Goal: Task Accomplishment & Management: Use online tool/utility

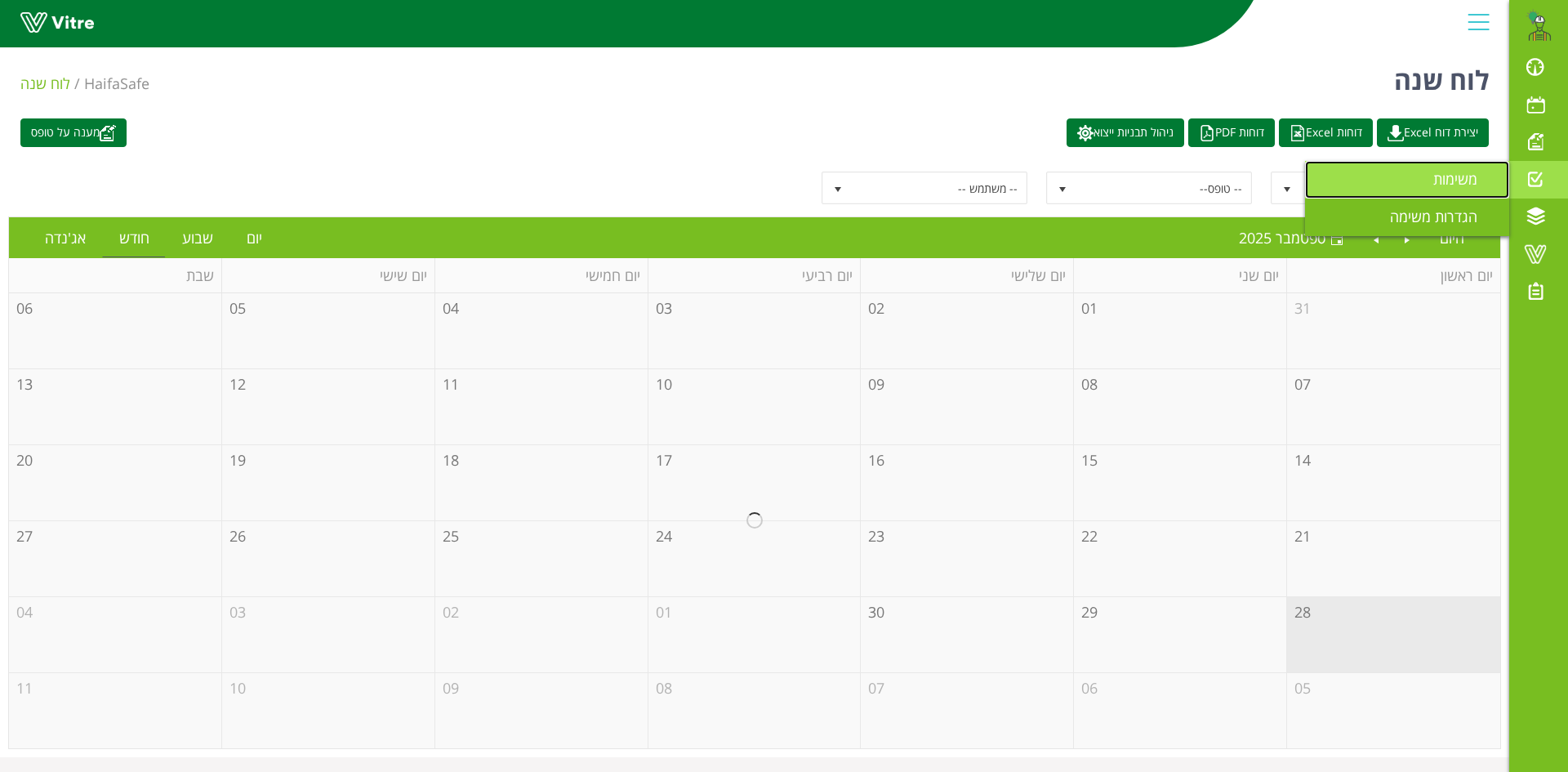
click at [1454, 176] on span "משימות" at bounding box center [1464, 179] width 63 height 19
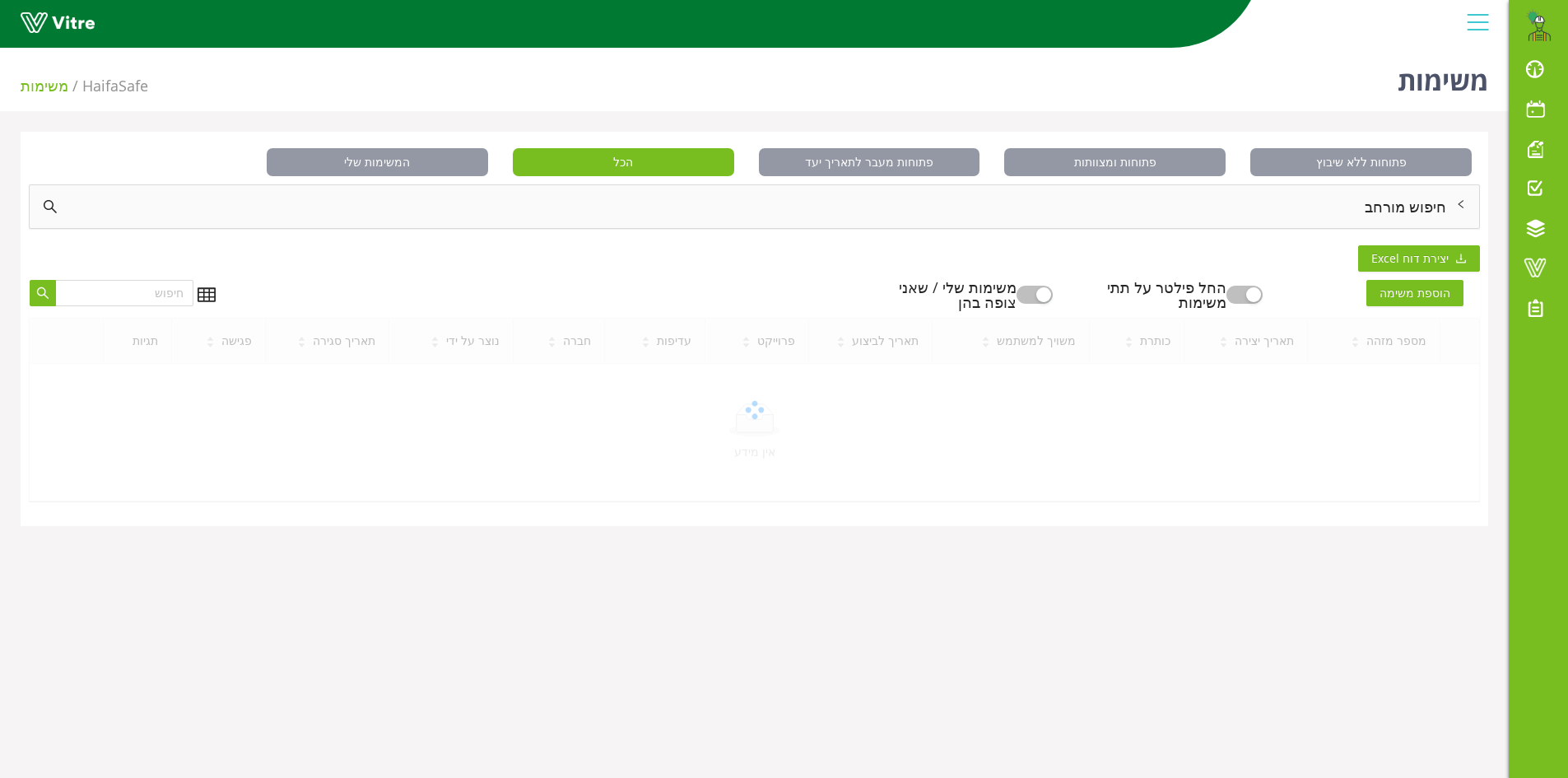
click at [1432, 202] on div "חיפוש מורחב" at bounding box center [755, 206] width 1450 height 43
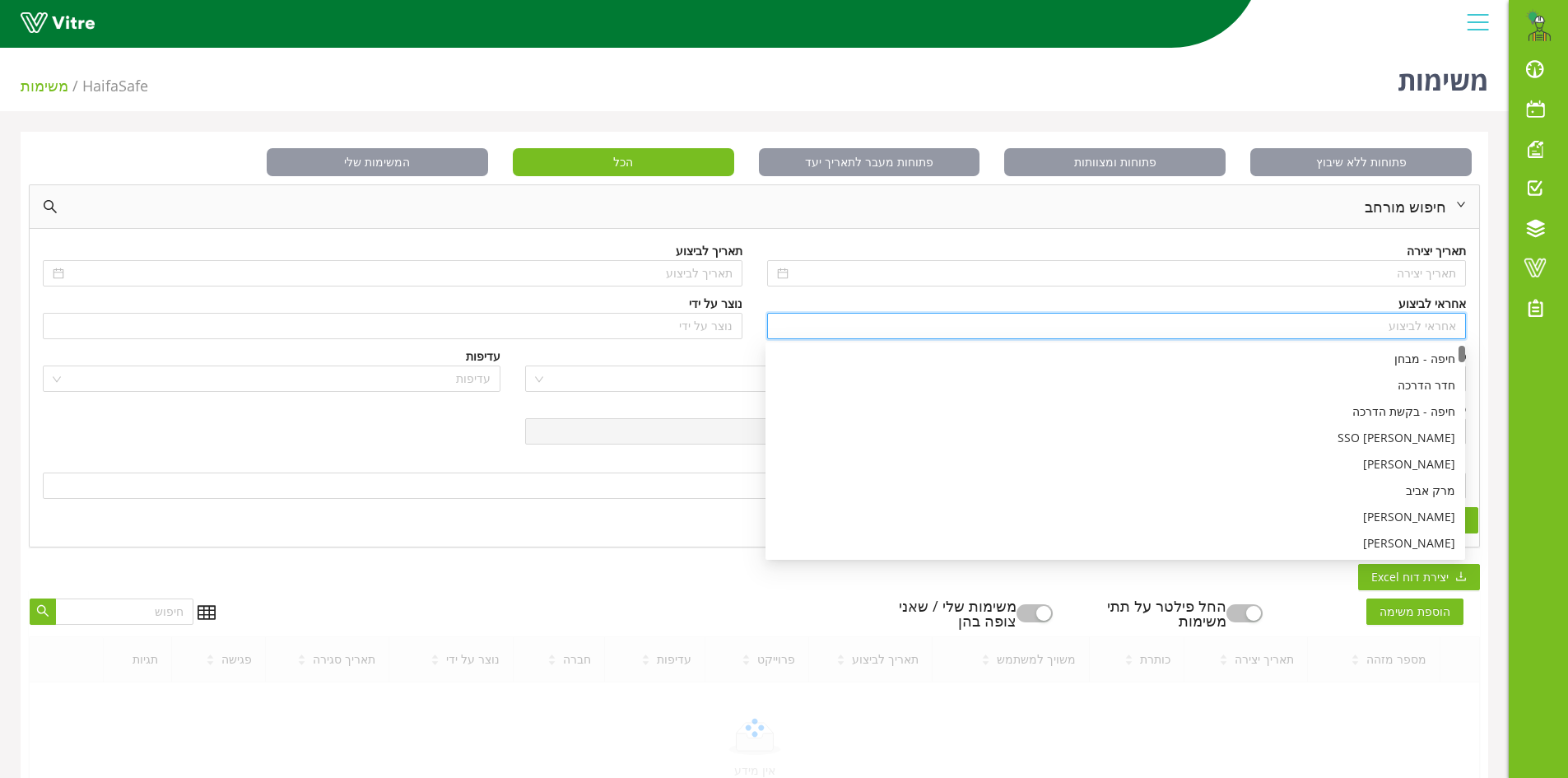
click at [1429, 328] on input "search" at bounding box center [1117, 326] width 680 height 24
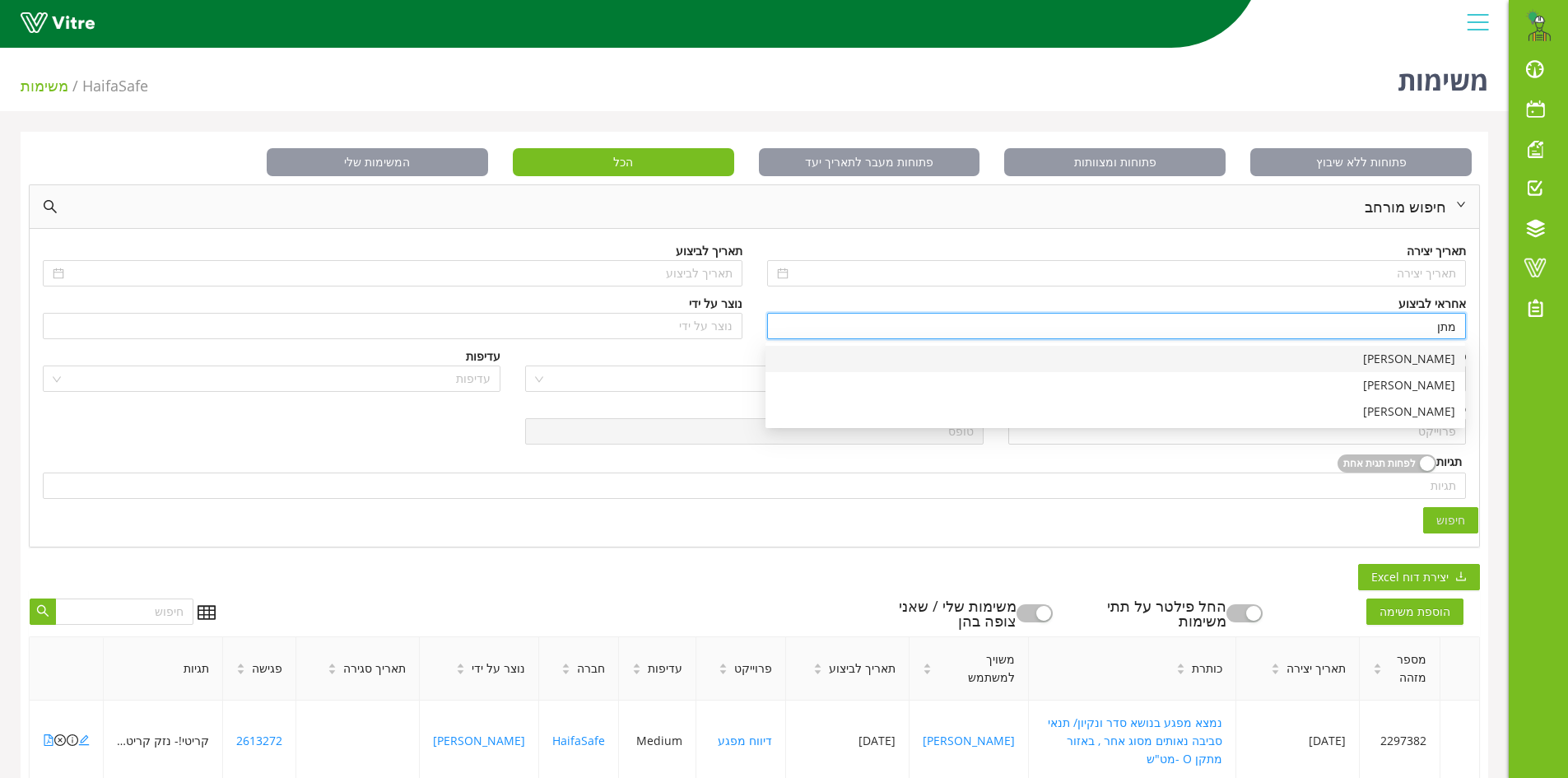
click at [1449, 360] on div "[PERSON_NAME]" at bounding box center [1115, 358] width 680 height 18
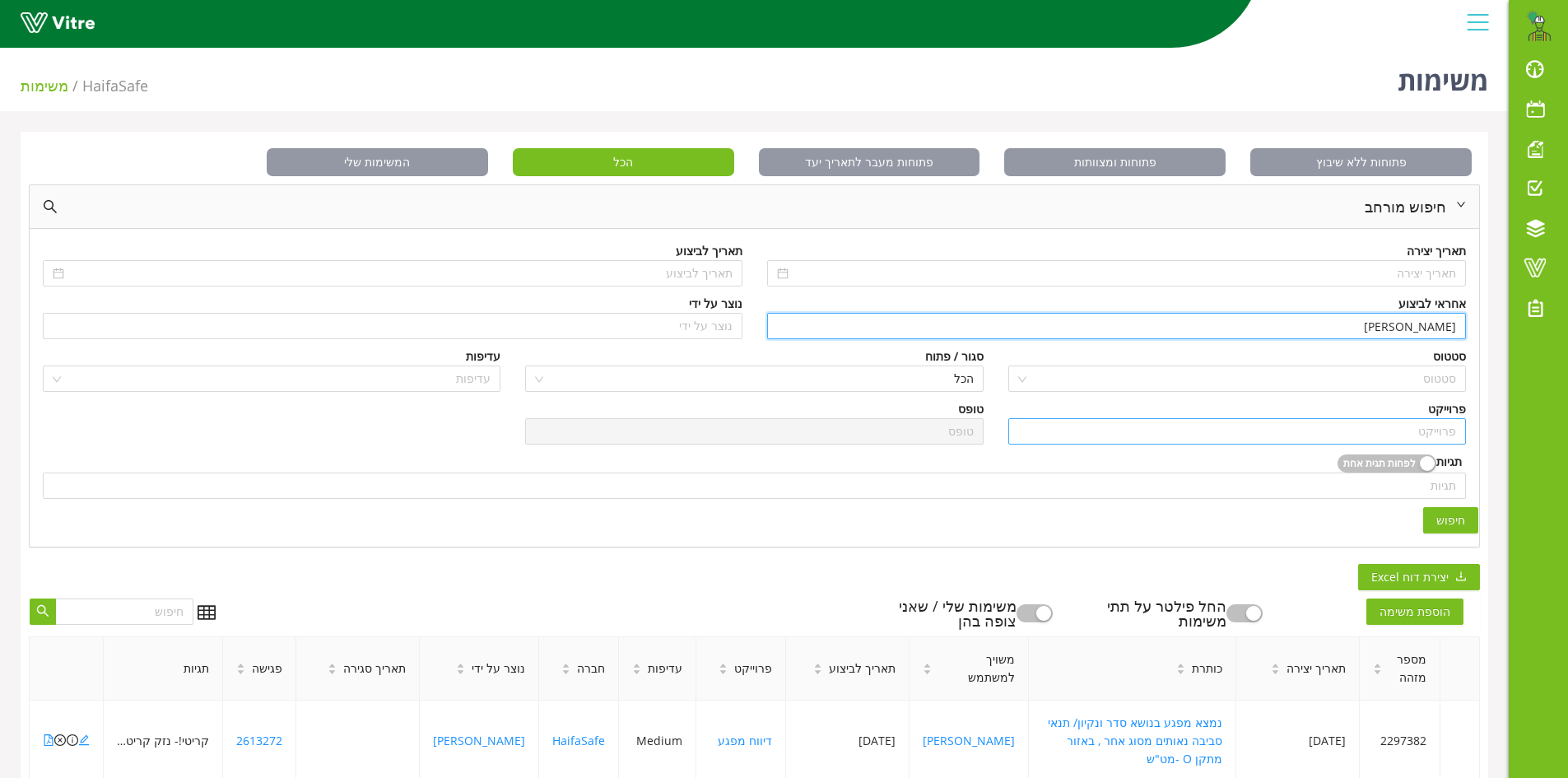
type input "[PERSON_NAME]"
click at [1431, 432] on input "search" at bounding box center [1238, 430] width 438 height 24
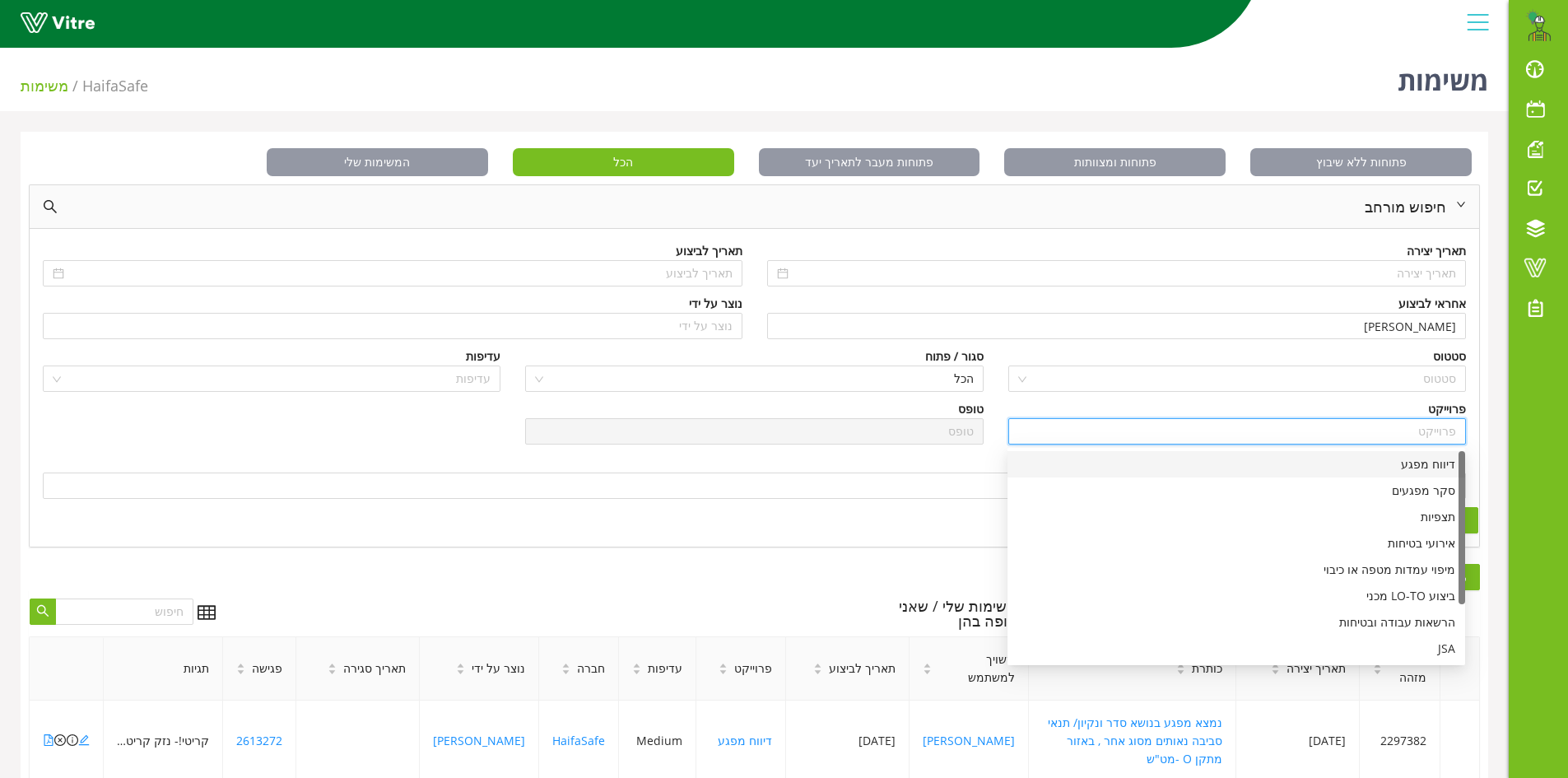
click at [1424, 467] on div "דיווח מפגע" at bounding box center [1237, 464] width 438 height 18
type input "דיווח מפגע"
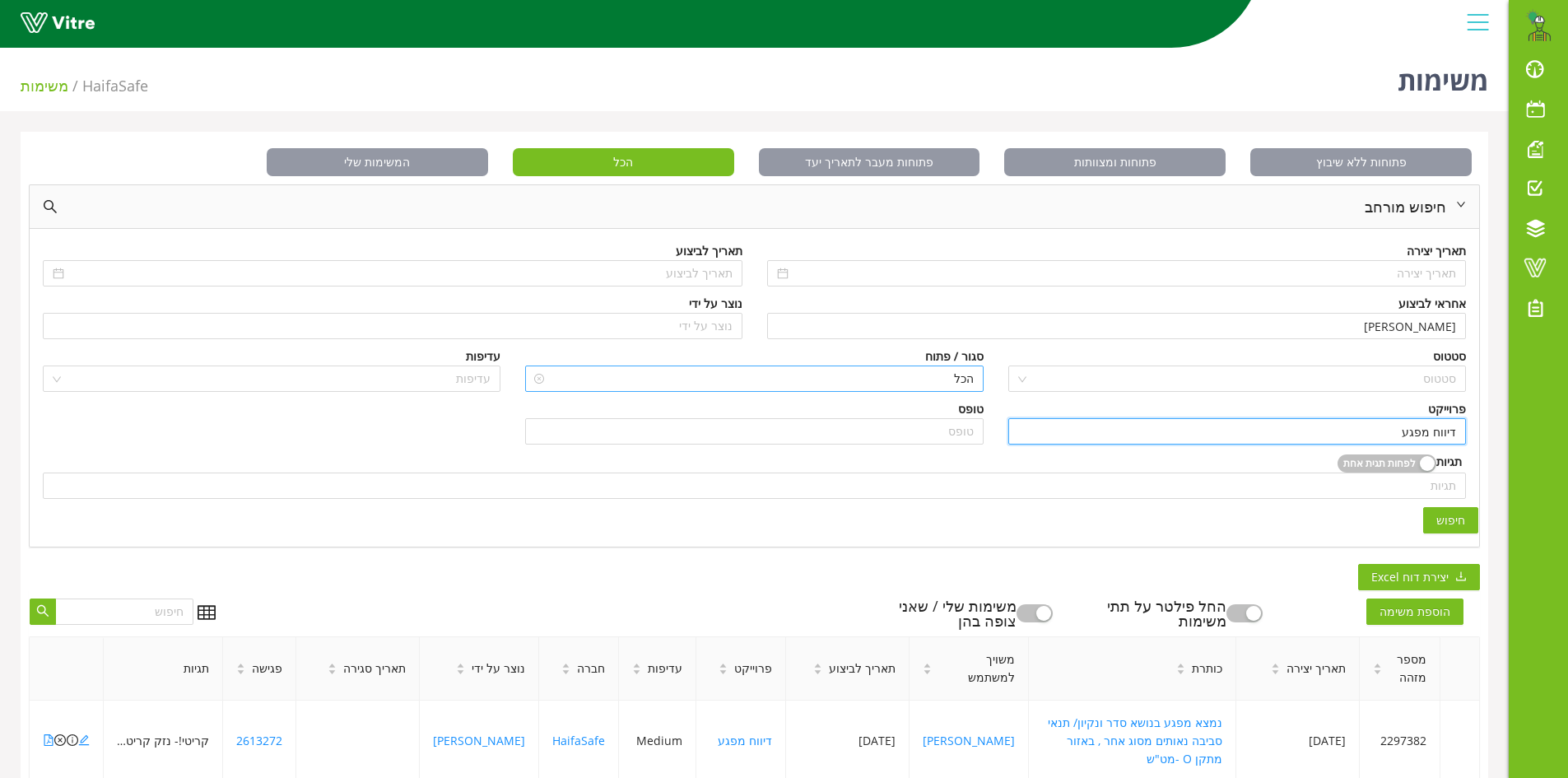
click at [958, 374] on span "הכל" at bounding box center [754, 378] width 438 height 24
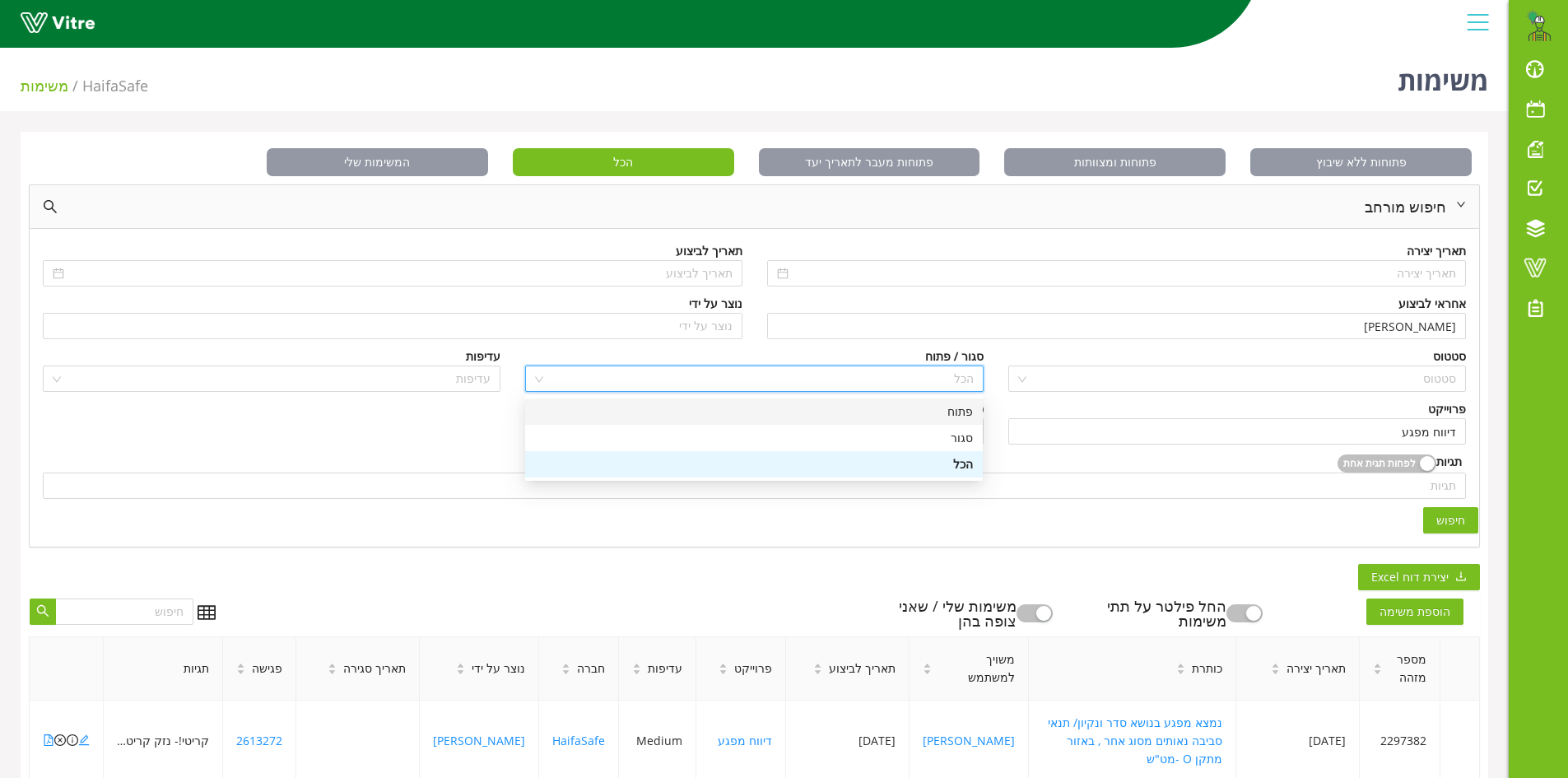
click at [956, 408] on div "פתוח" at bounding box center [754, 411] width 438 height 18
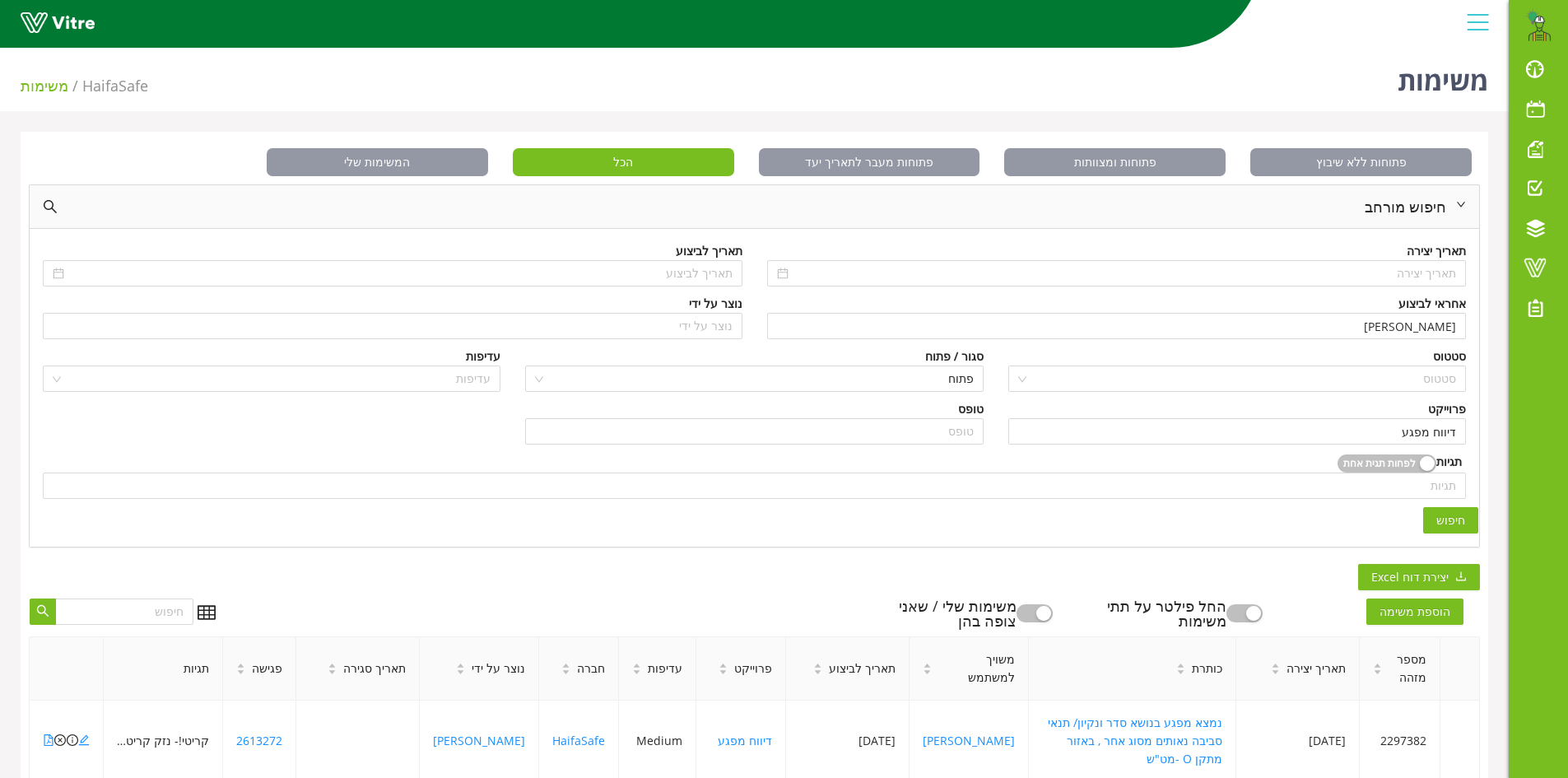
click at [1449, 521] on span "חיפוש" at bounding box center [1451, 519] width 29 height 18
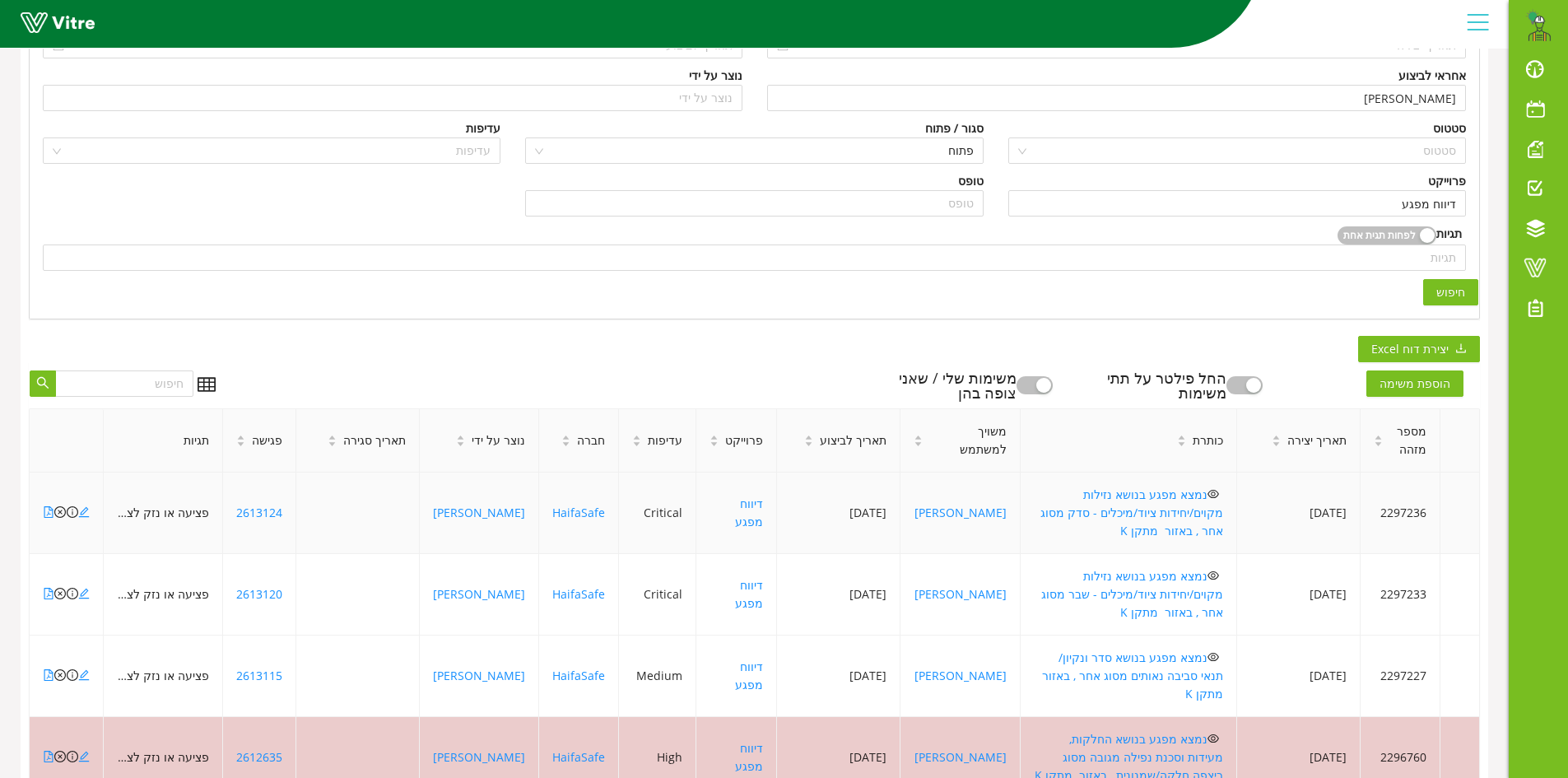
scroll to position [247, 0]
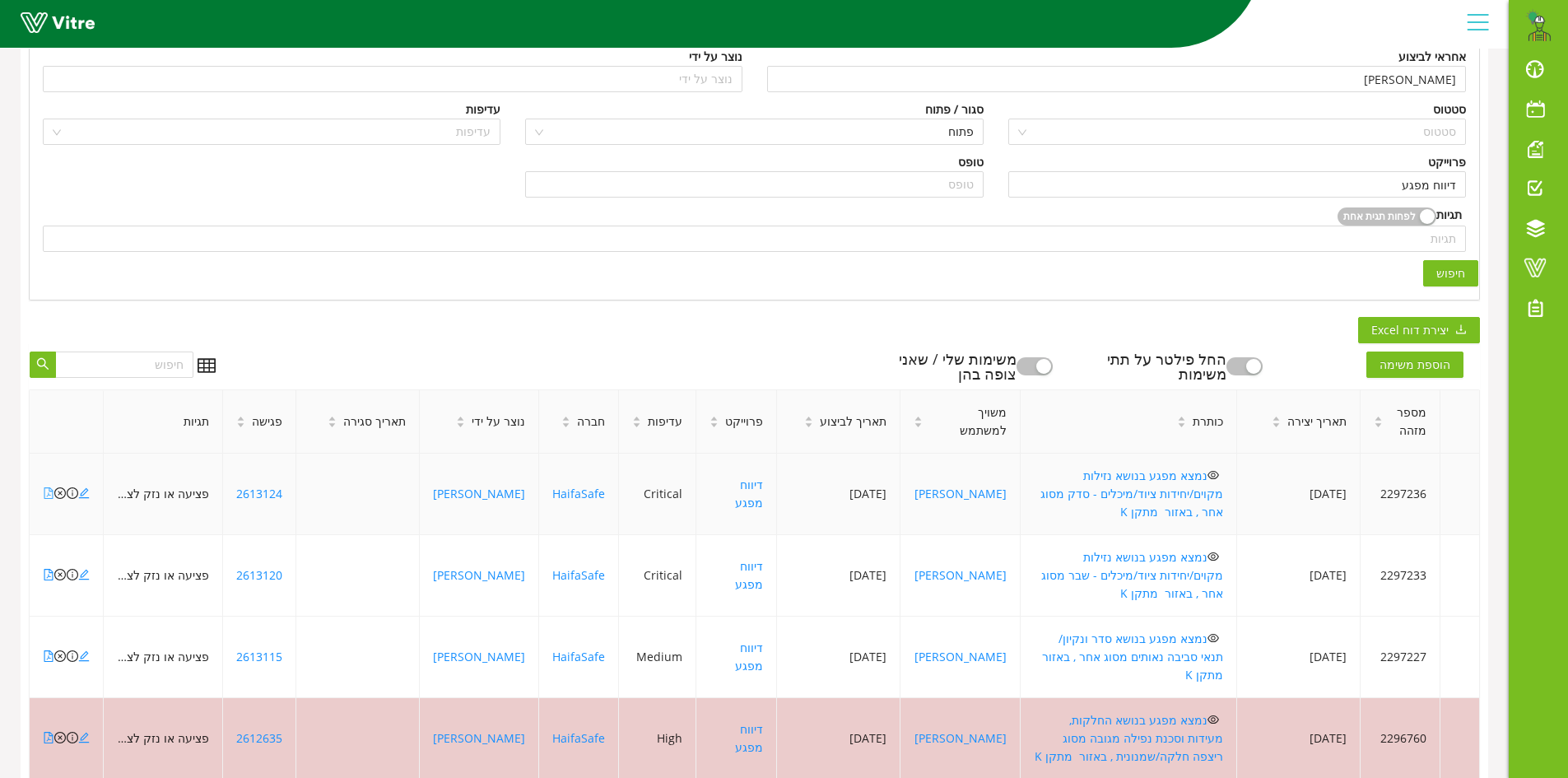
click at [45, 487] on icon "file-pdf" at bounding box center [48, 493] width 9 height 12
click at [47, 569] on icon "file-pdf" at bounding box center [48, 575] width 12 height 12
click at [47, 487] on icon "file-pdf" at bounding box center [48, 493] width 12 height 12
click at [47, 650] on icon "file-pdf" at bounding box center [48, 656] width 12 height 12
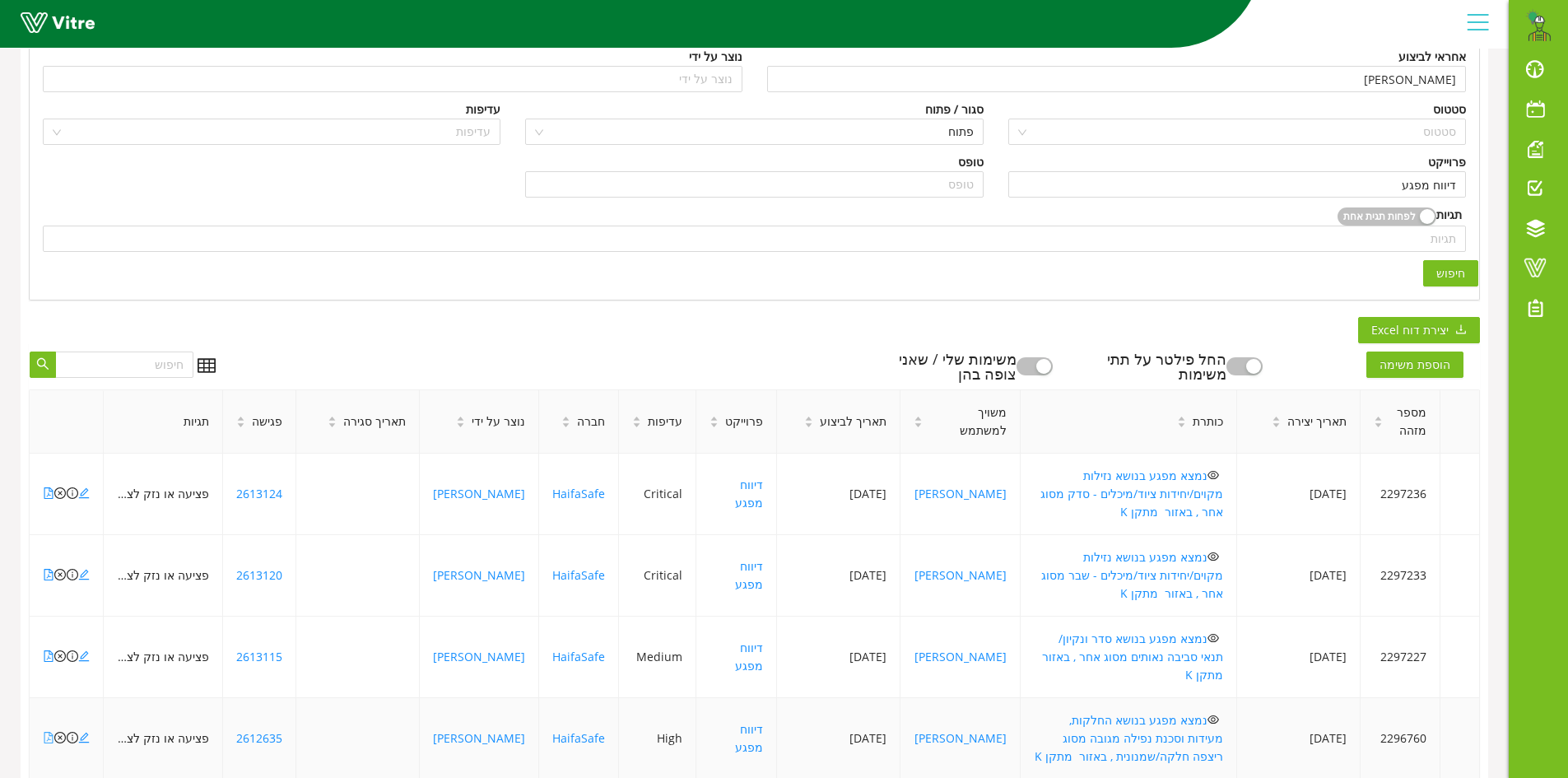
click at [47, 731] on icon "file-pdf" at bounding box center [48, 737] width 12 height 12
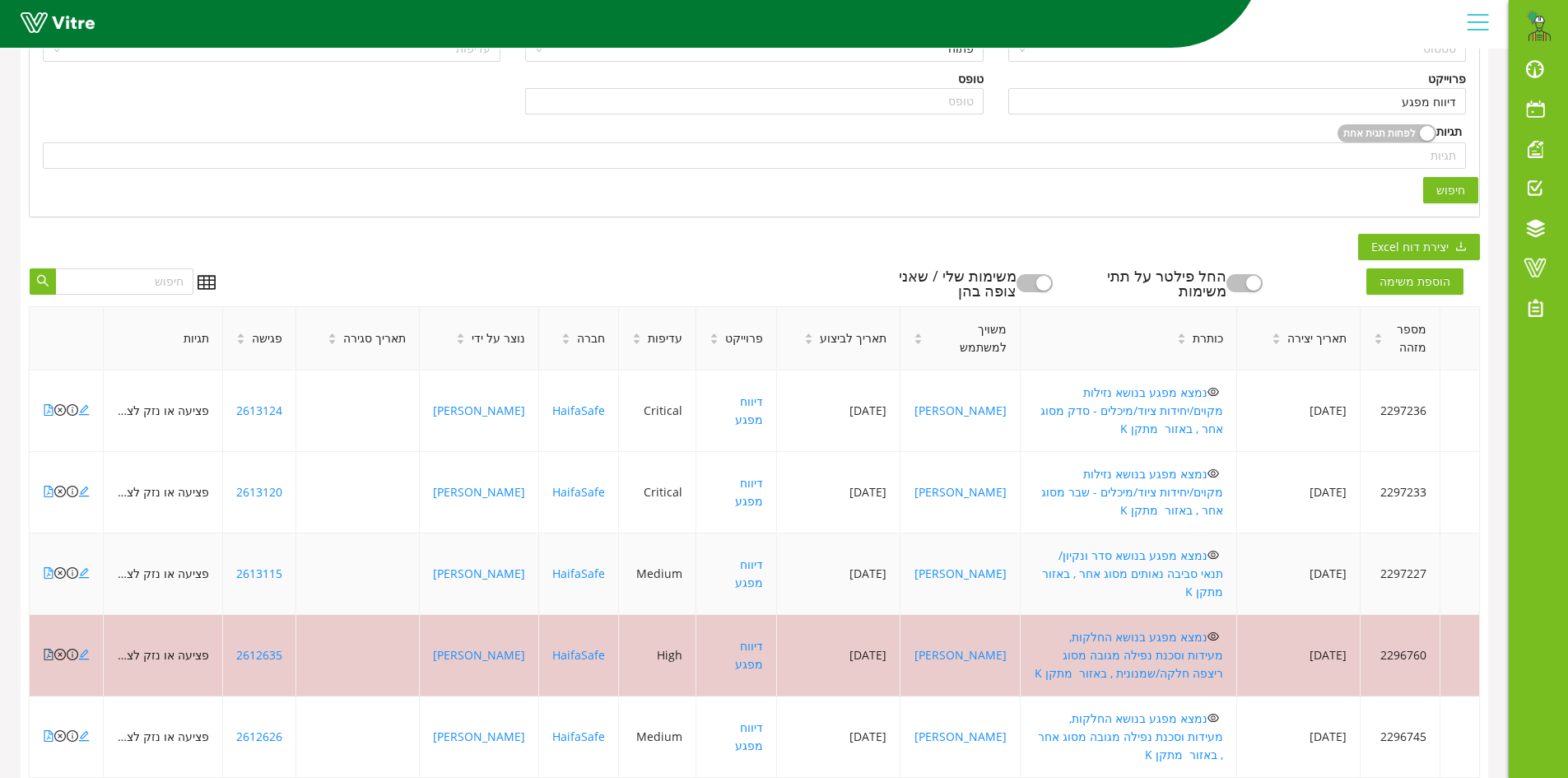
scroll to position [412, 0]
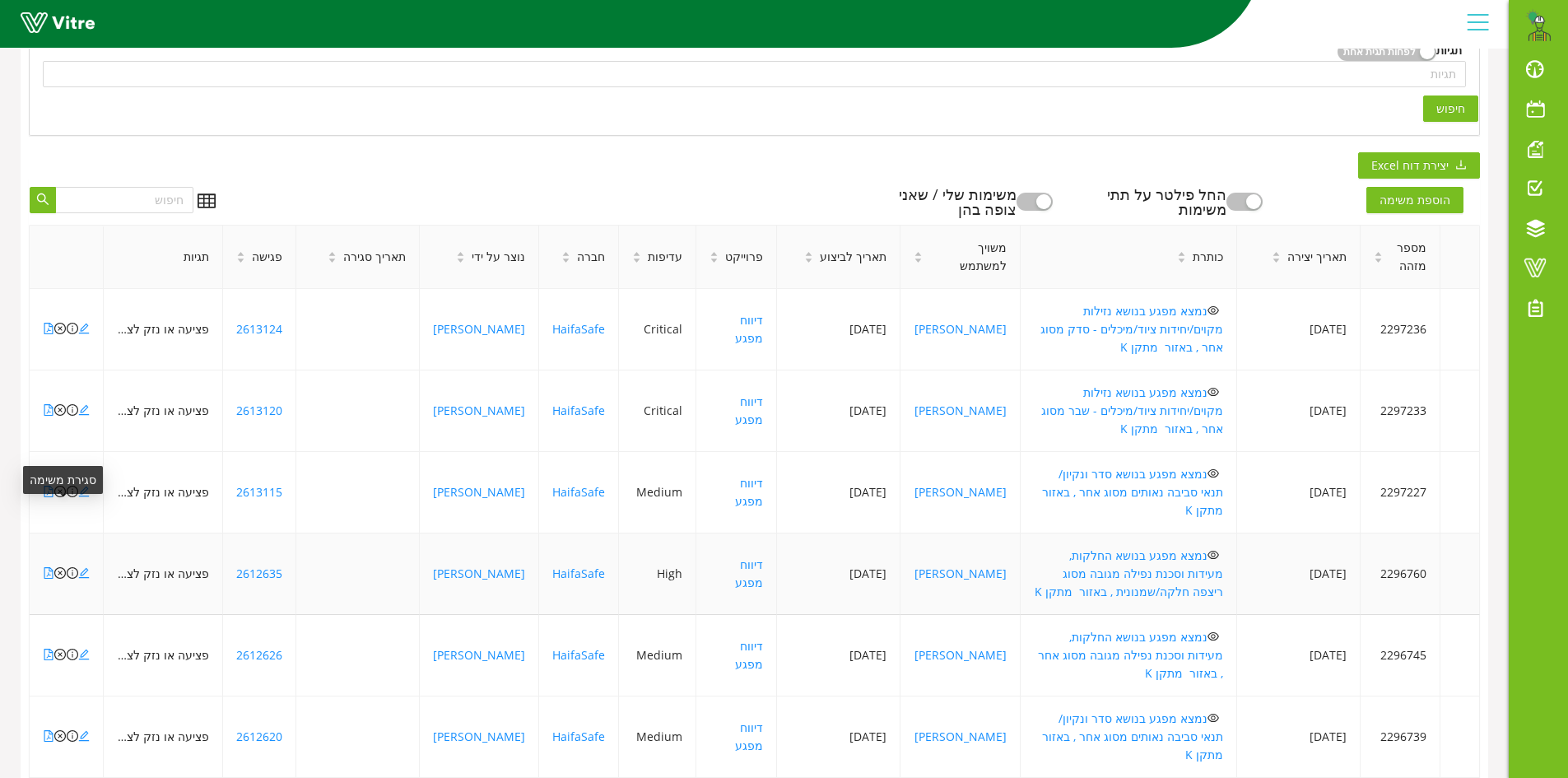
click at [60, 567] on icon "close-circle" at bounding box center [60, 573] width 12 height 12
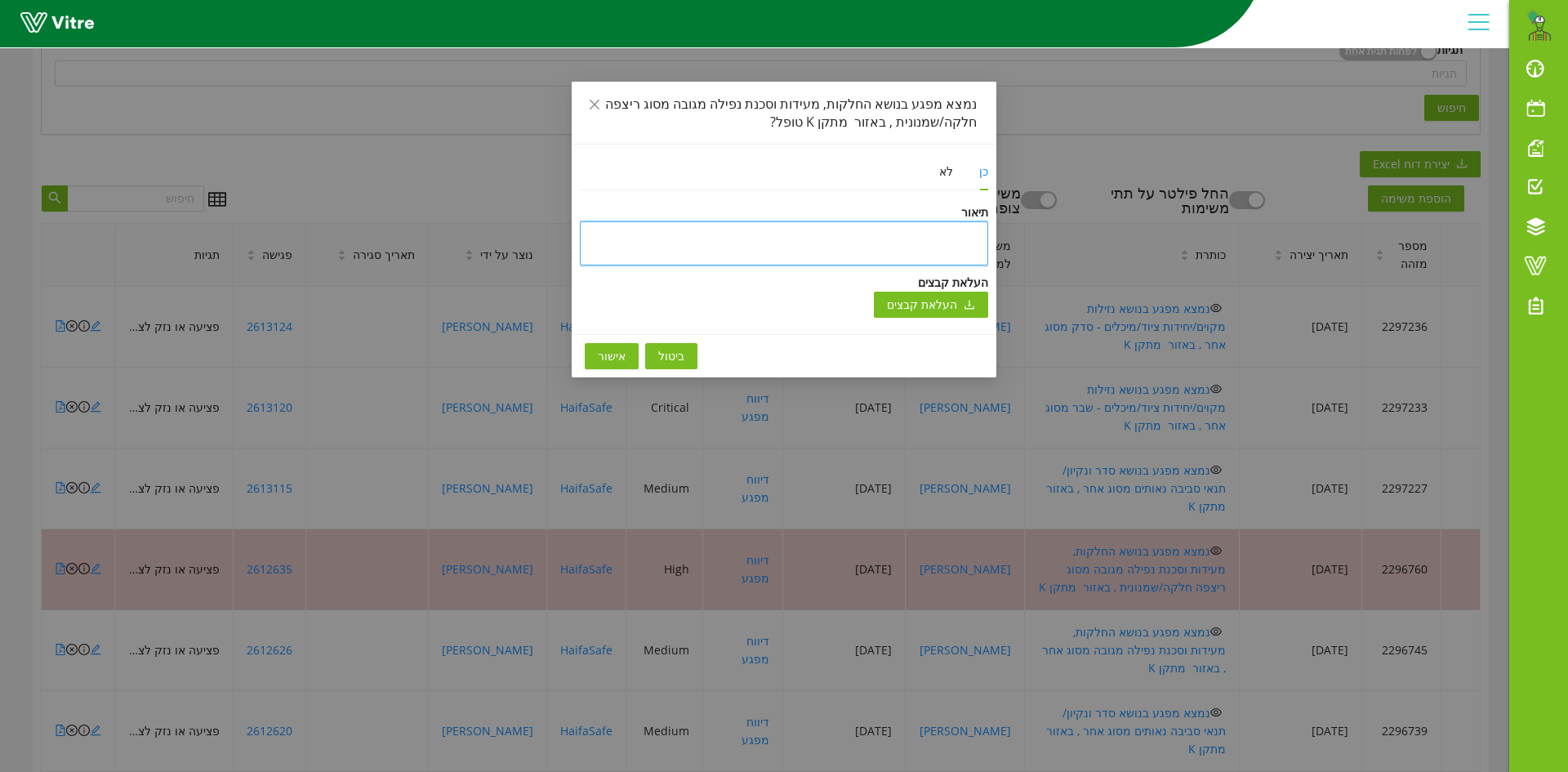
click at [754, 238] on textarea at bounding box center [784, 243] width 409 height 44
type textarea "ט"
type textarea "טו"
type textarea "טופ"
type textarea "טופל"
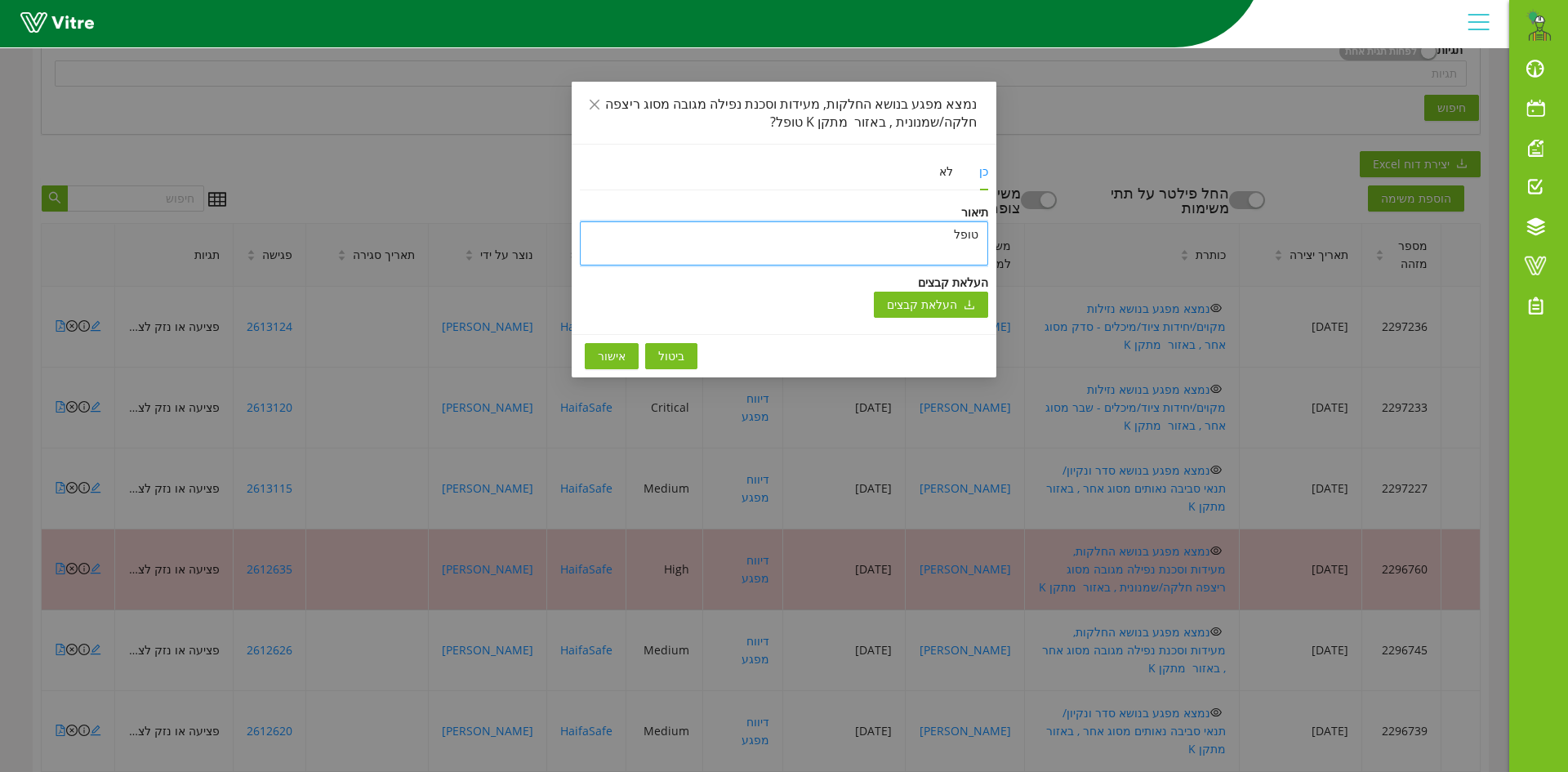
type textarea "טופל"
click at [611, 355] on span "אישור" at bounding box center [611, 356] width 28 height 18
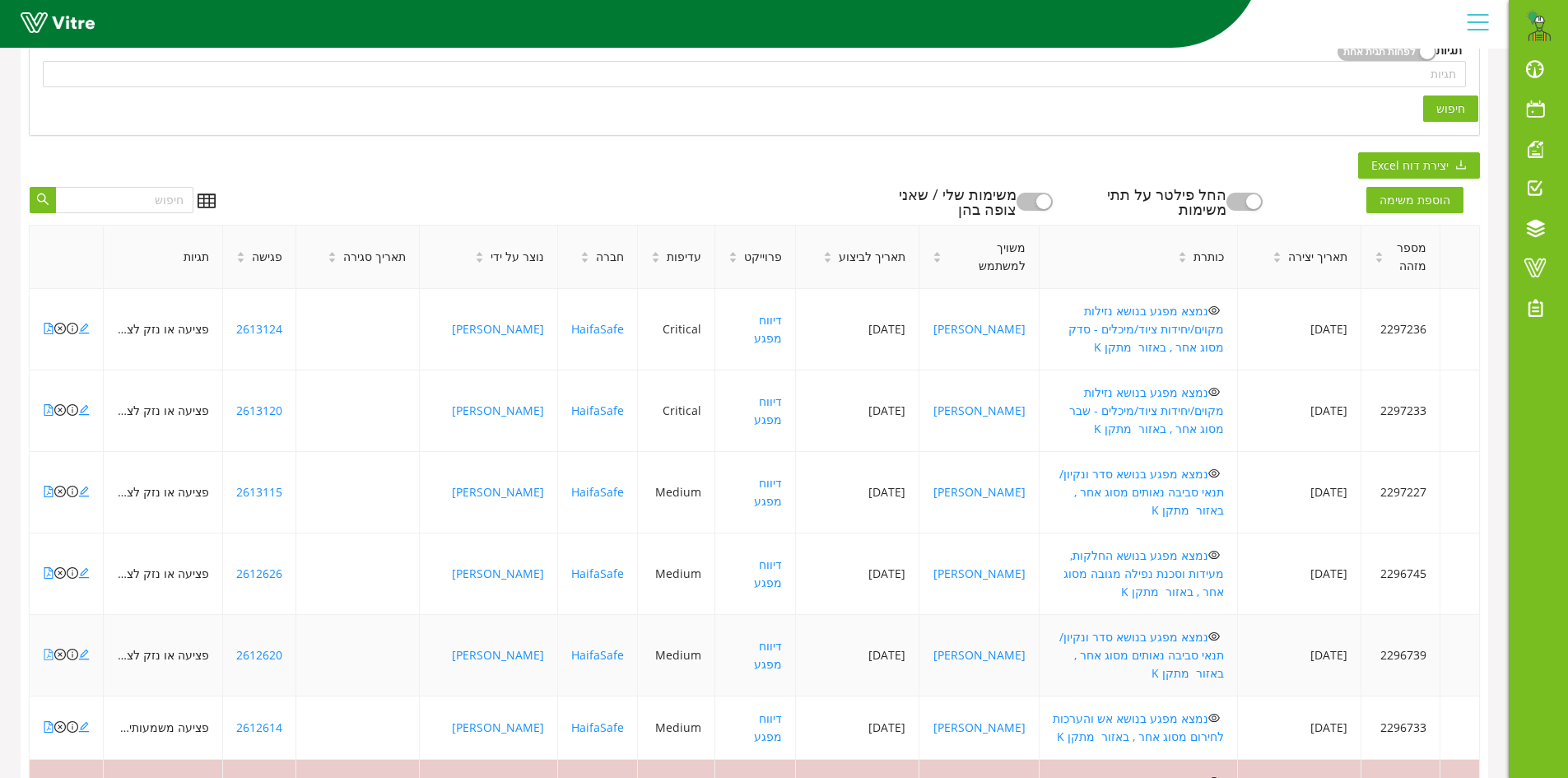
click at [47, 648] on icon "file-pdf" at bounding box center [48, 654] width 12 height 12
click at [60, 648] on icon "close-circle" at bounding box center [60, 654] width 12 height 12
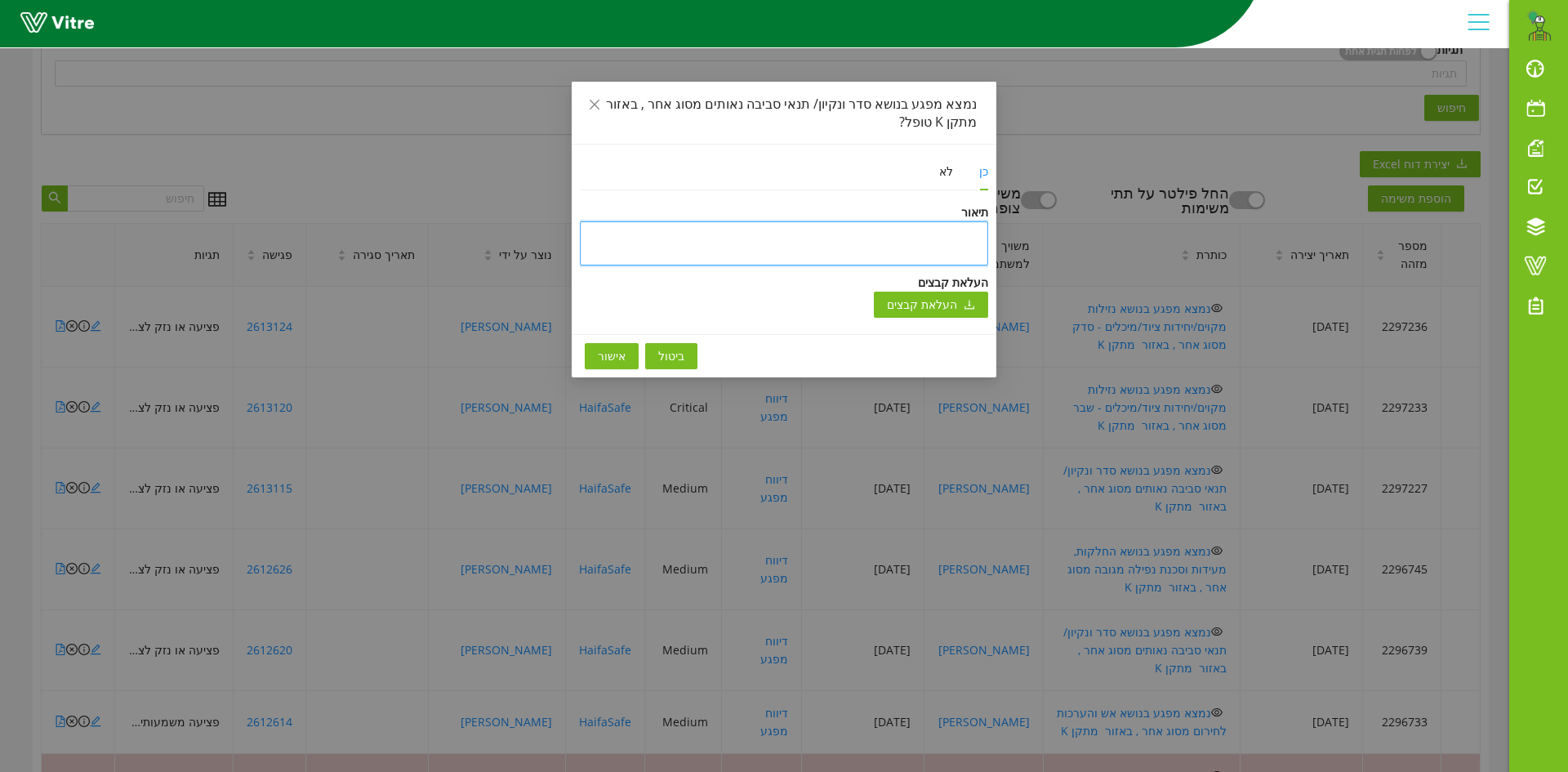
click at [888, 251] on textarea at bounding box center [784, 243] width 409 height 44
type textarea "ט"
type textarea "טו"
type textarea "טופ"
type textarea "טופל"
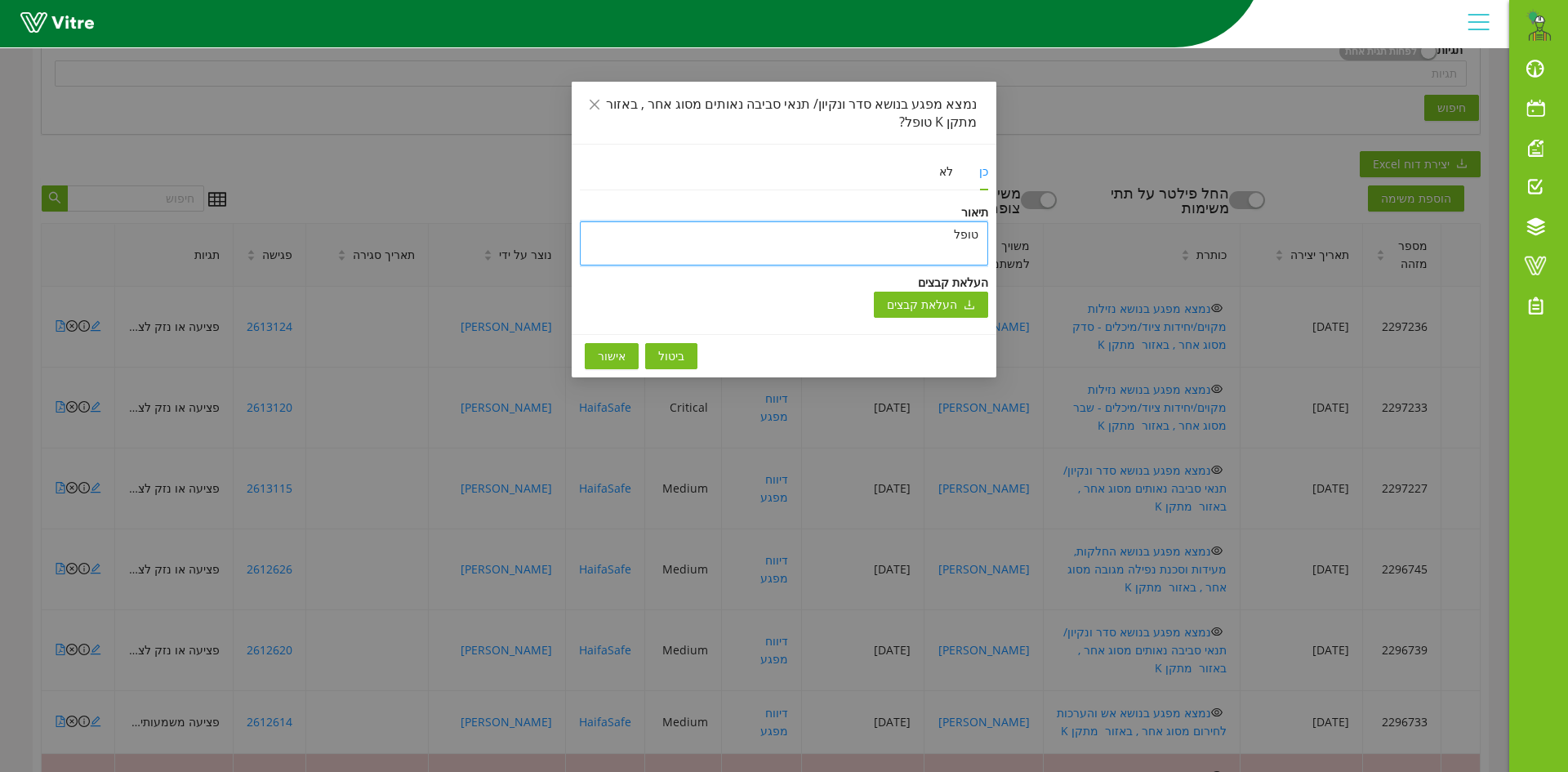
type textarea "טופל"
click at [600, 352] on span "אישור" at bounding box center [611, 356] width 28 height 18
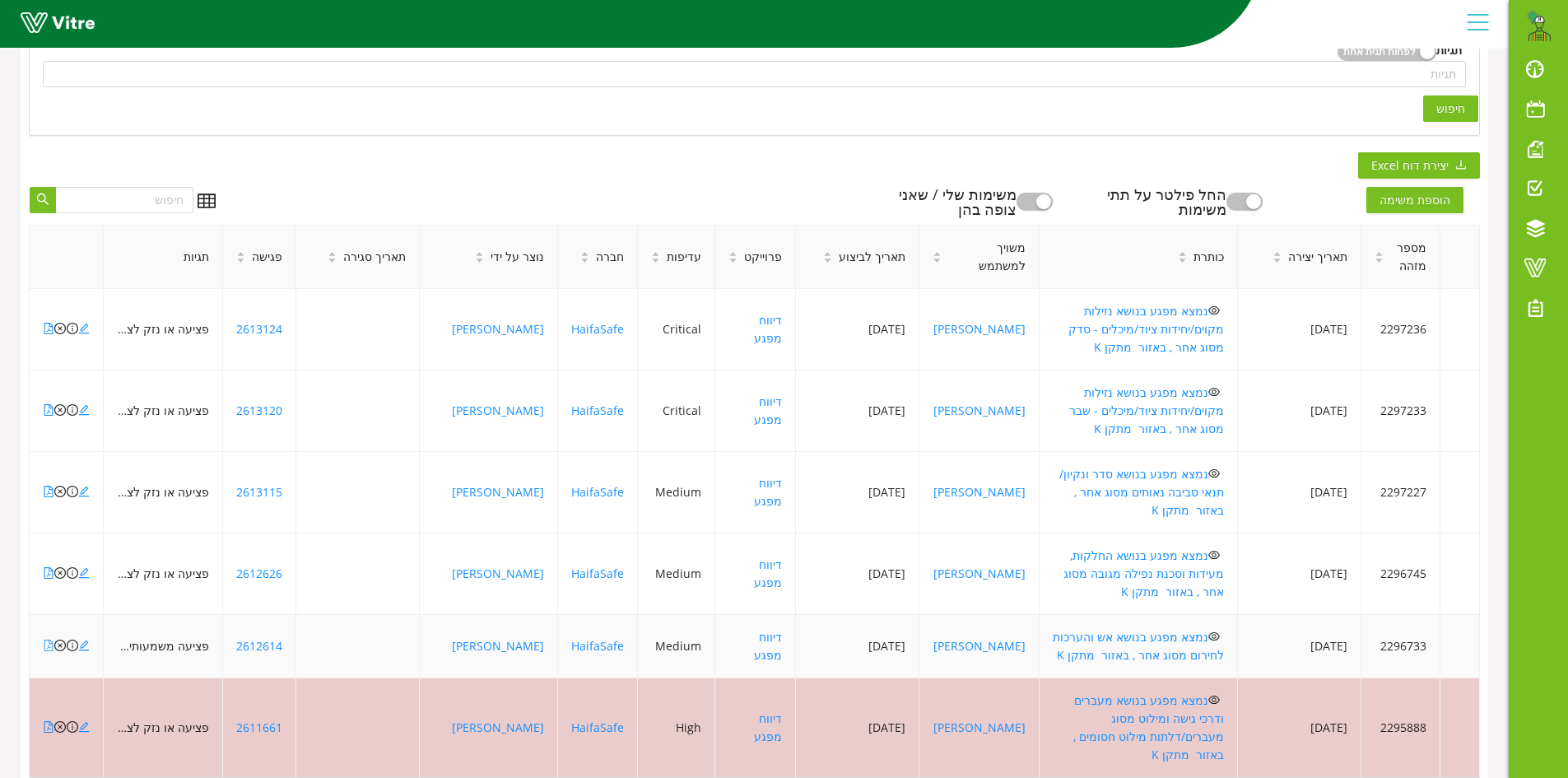
click at [45, 639] on icon "file-pdf" at bounding box center [48, 645] width 9 height 12
click at [47, 639] on icon "file-pdf" at bounding box center [48, 645] width 12 height 12
click at [57, 639] on icon "close-circle" at bounding box center [60, 645] width 12 height 12
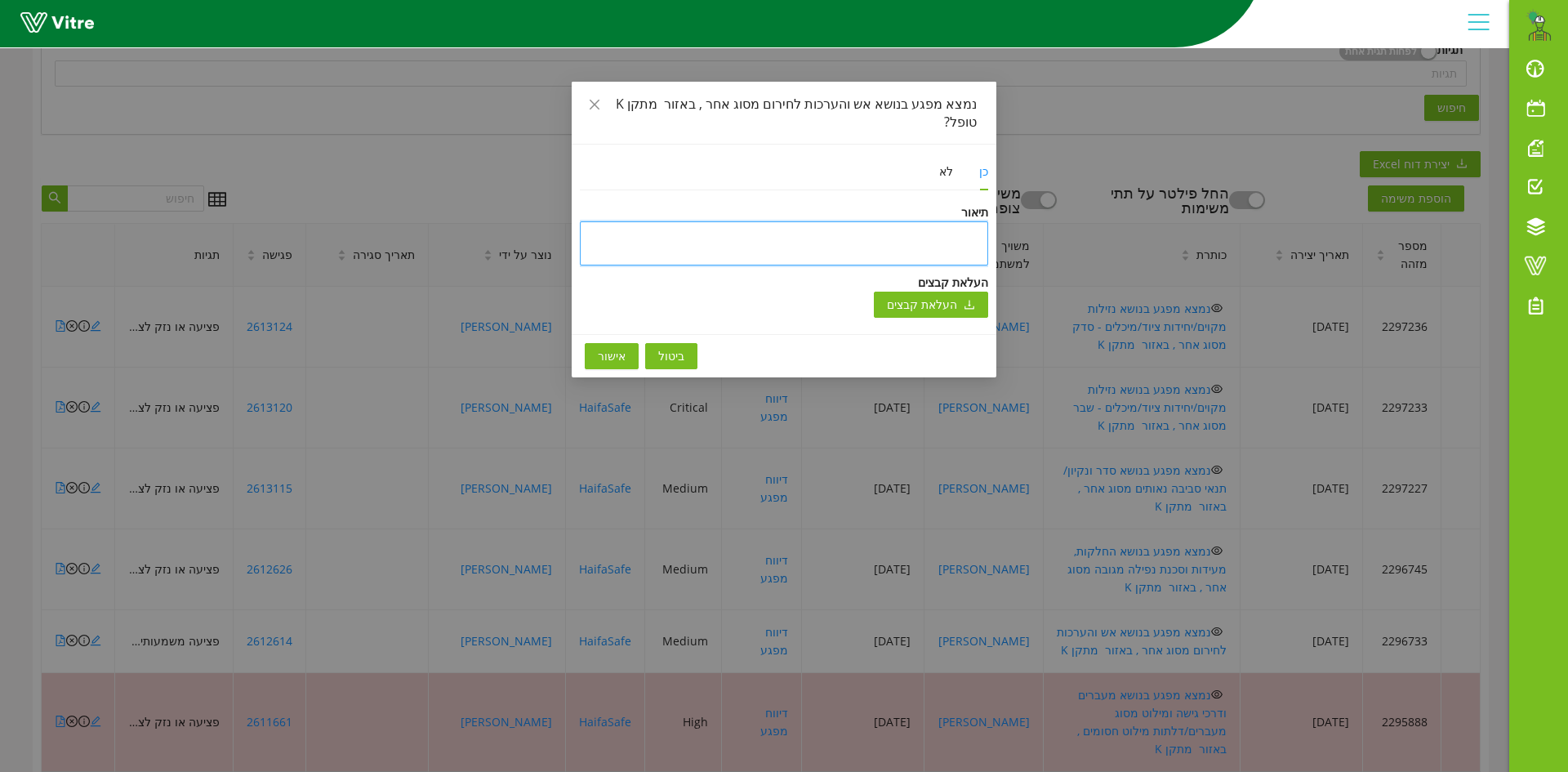
click at [824, 223] on textarea at bounding box center [784, 243] width 409 height 44
type textarea "ט"
type textarea "טו"
type textarea "טופ"
type textarea "טופל"
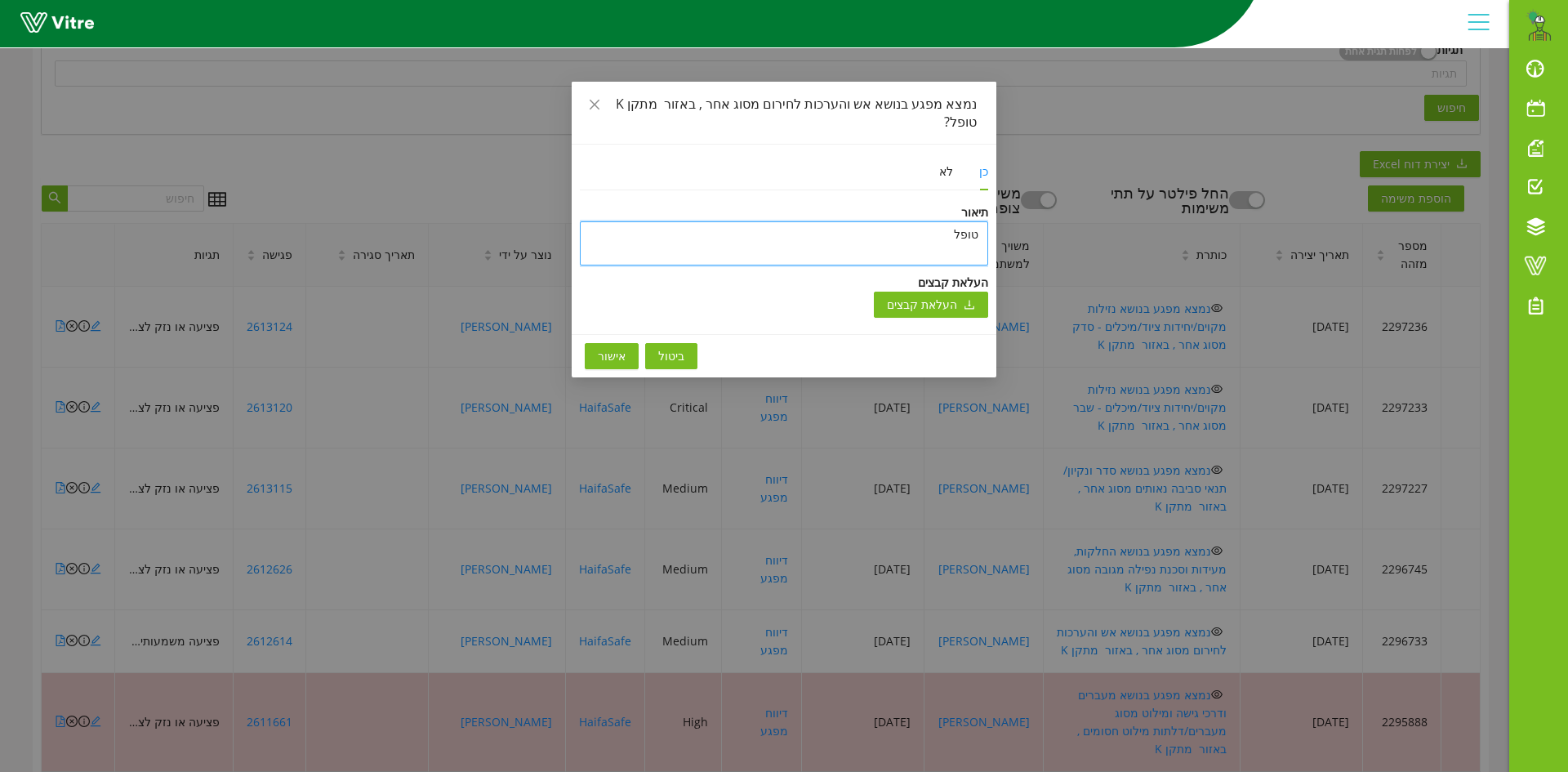
type textarea "טופל"
click at [603, 347] on span "אישור" at bounding box center [611, 356] width 28 height 18
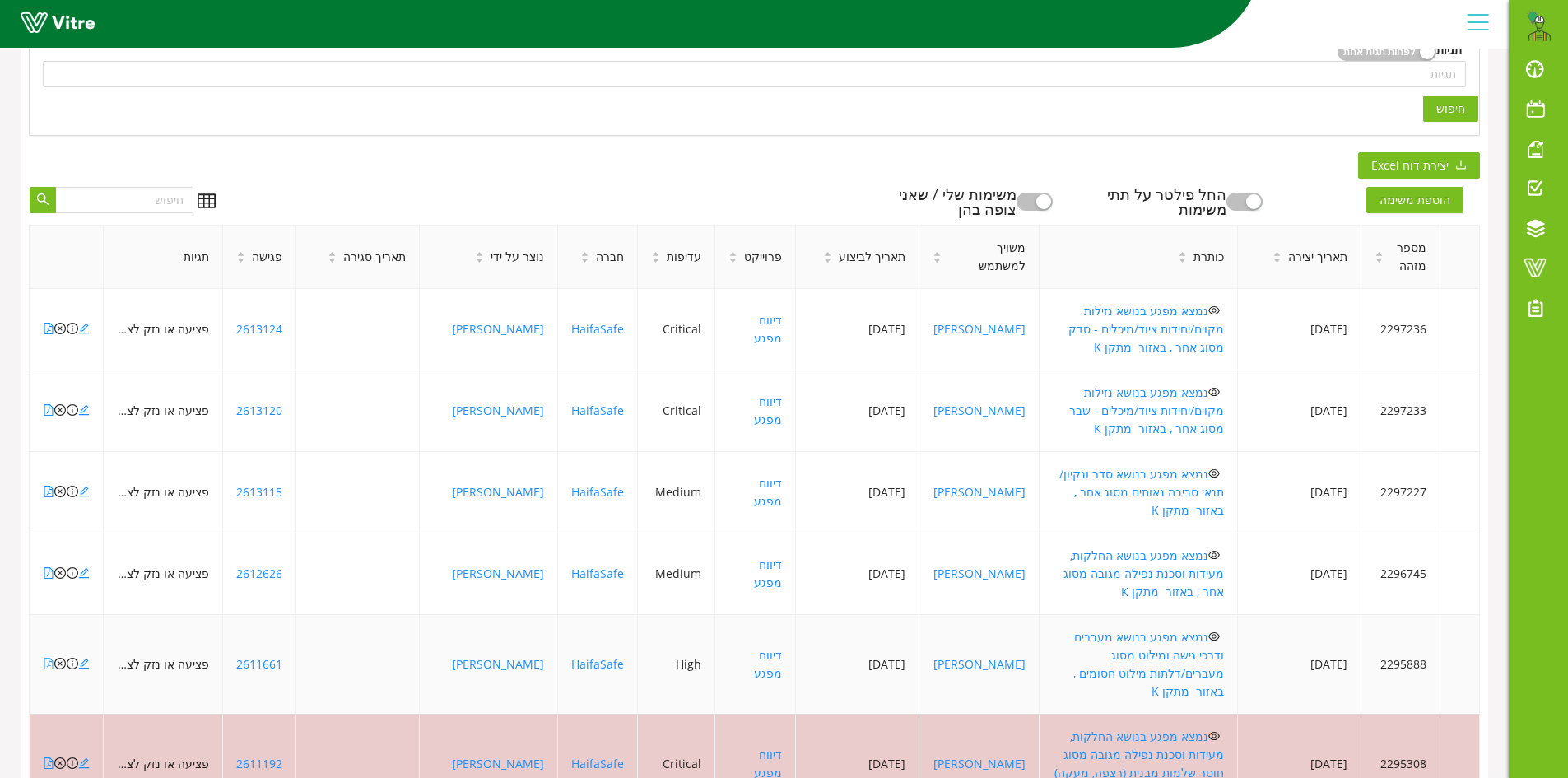
click at [47, 658] on icon "file-pdf" at bounding box center [48, 664] width 12 height 12
click at [62, 658] on icon "close-circle" at bounding box center [60, 664] width 12 height 12
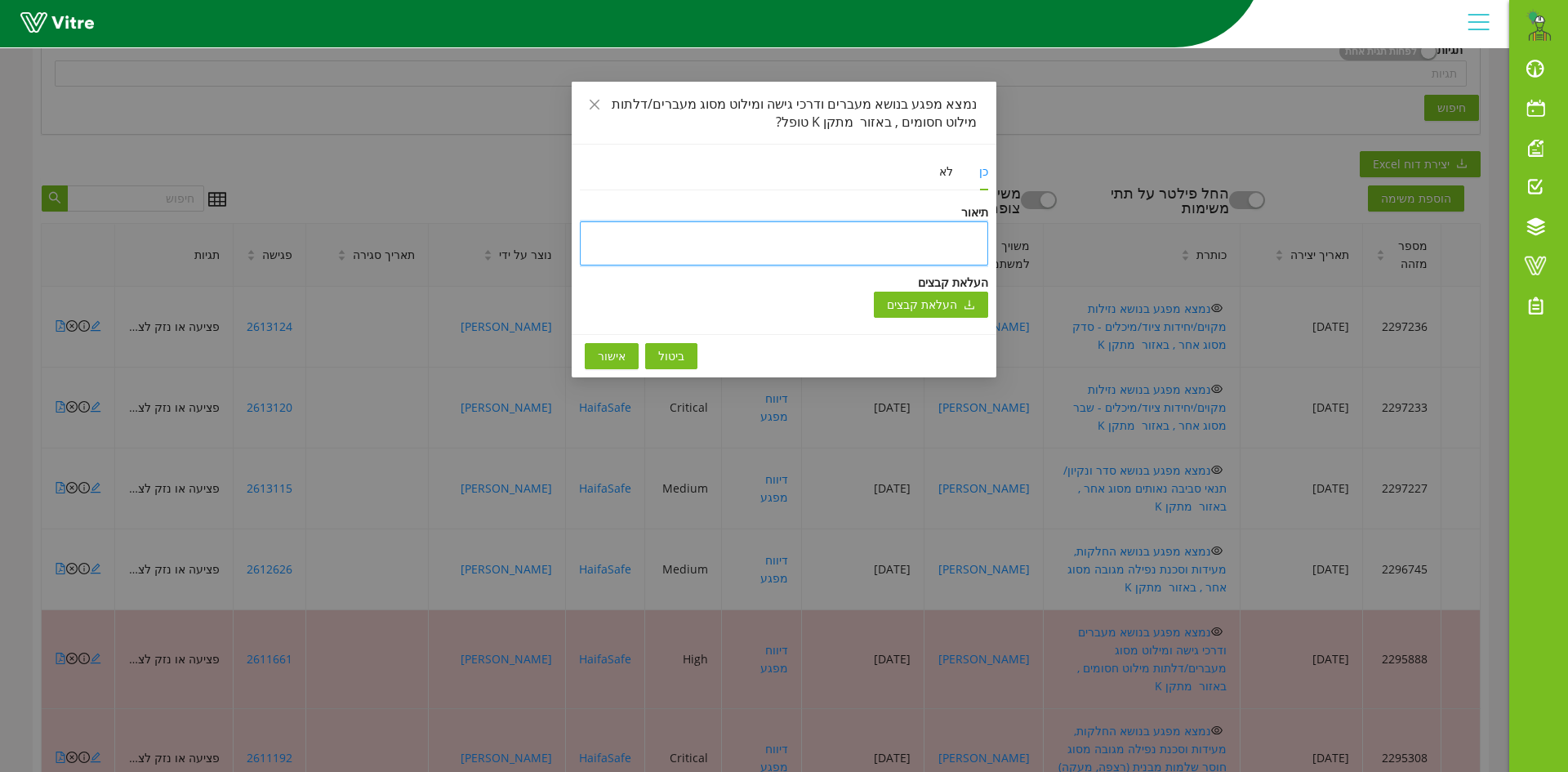
click at [830, 237] on textarea at bounding box center [784, 243] width 409 height 44
type textarea "ט"
type textarea "טו"
type textarea "טופ"
type textarea "טופל"
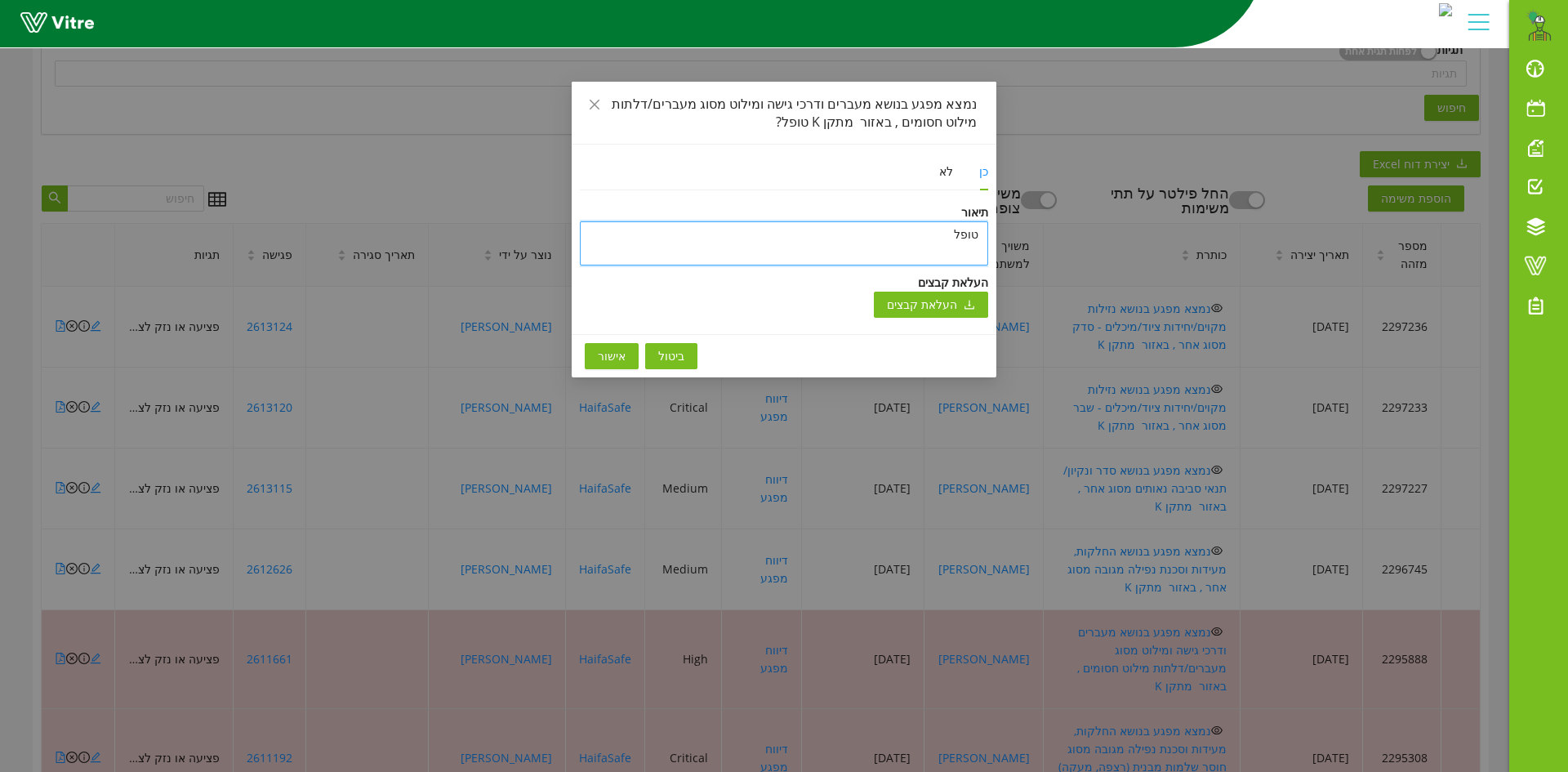
type textarea "טופל"
click at [621, 354] on span "אישור" at bounding box center [611, 356] width 28 height 18
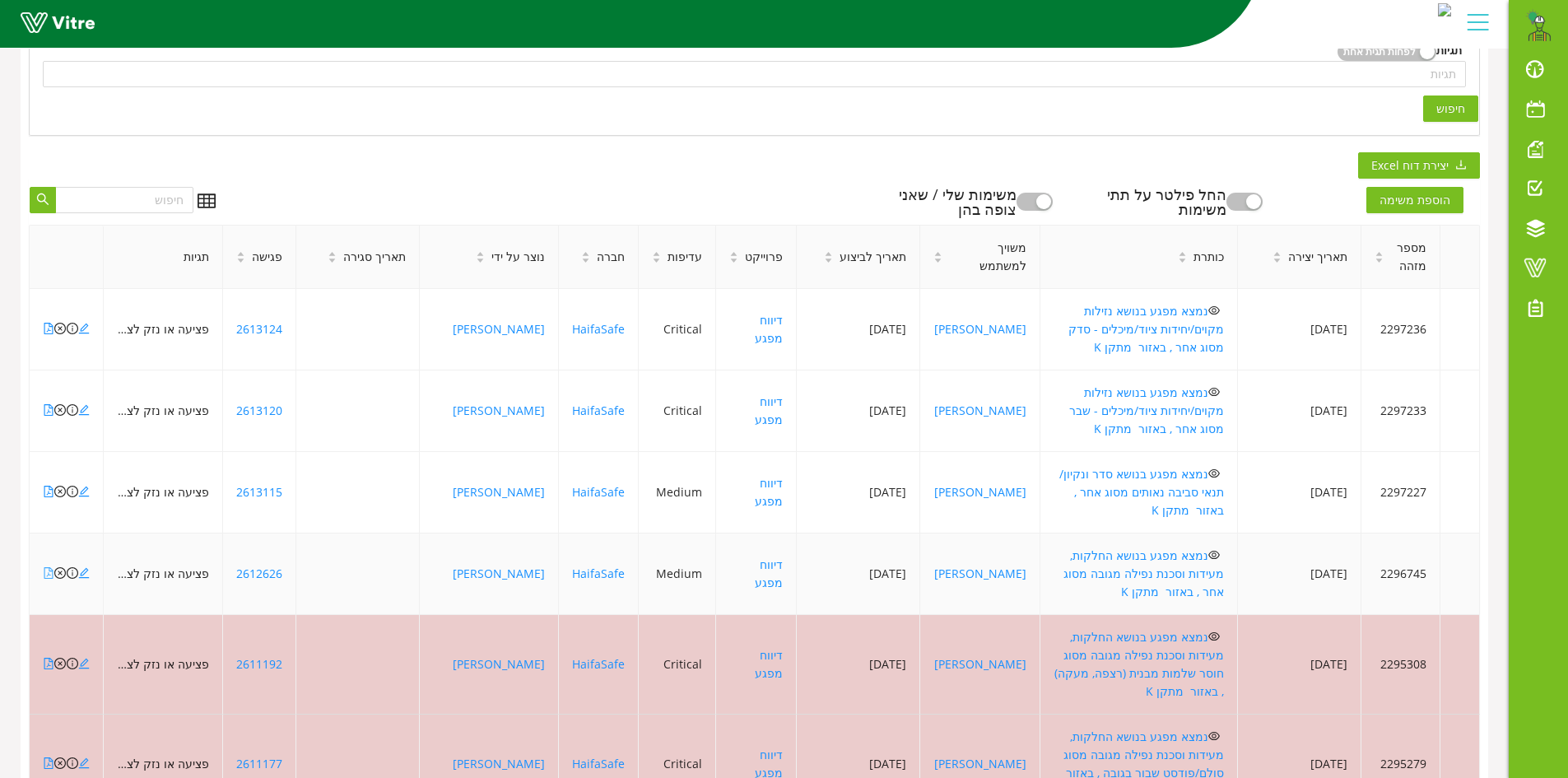
click at [47, 567] on icon "file-pdf" at bounding box center [48, 573] width 12 height 12
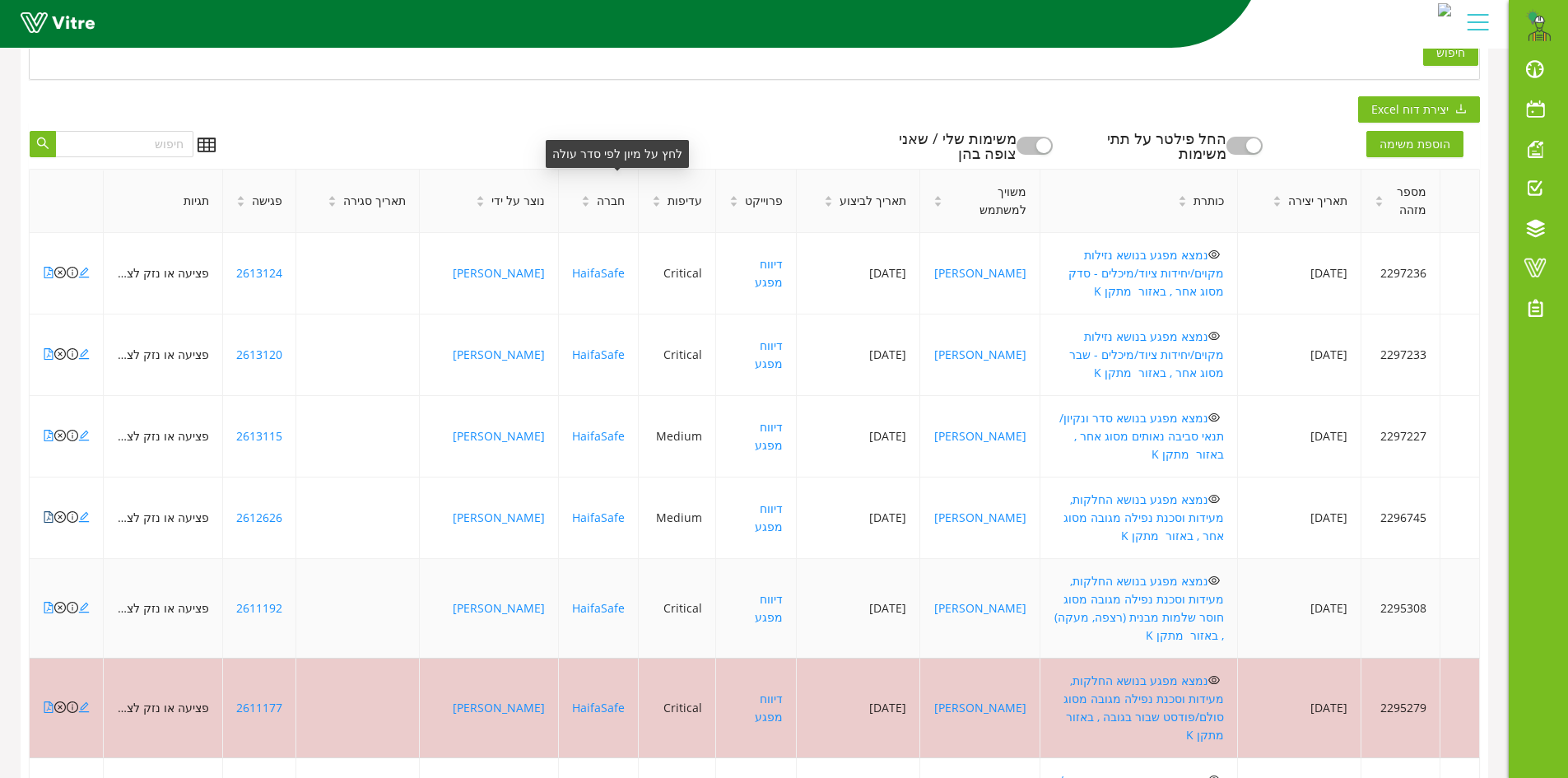
scroll to position [494, 0]
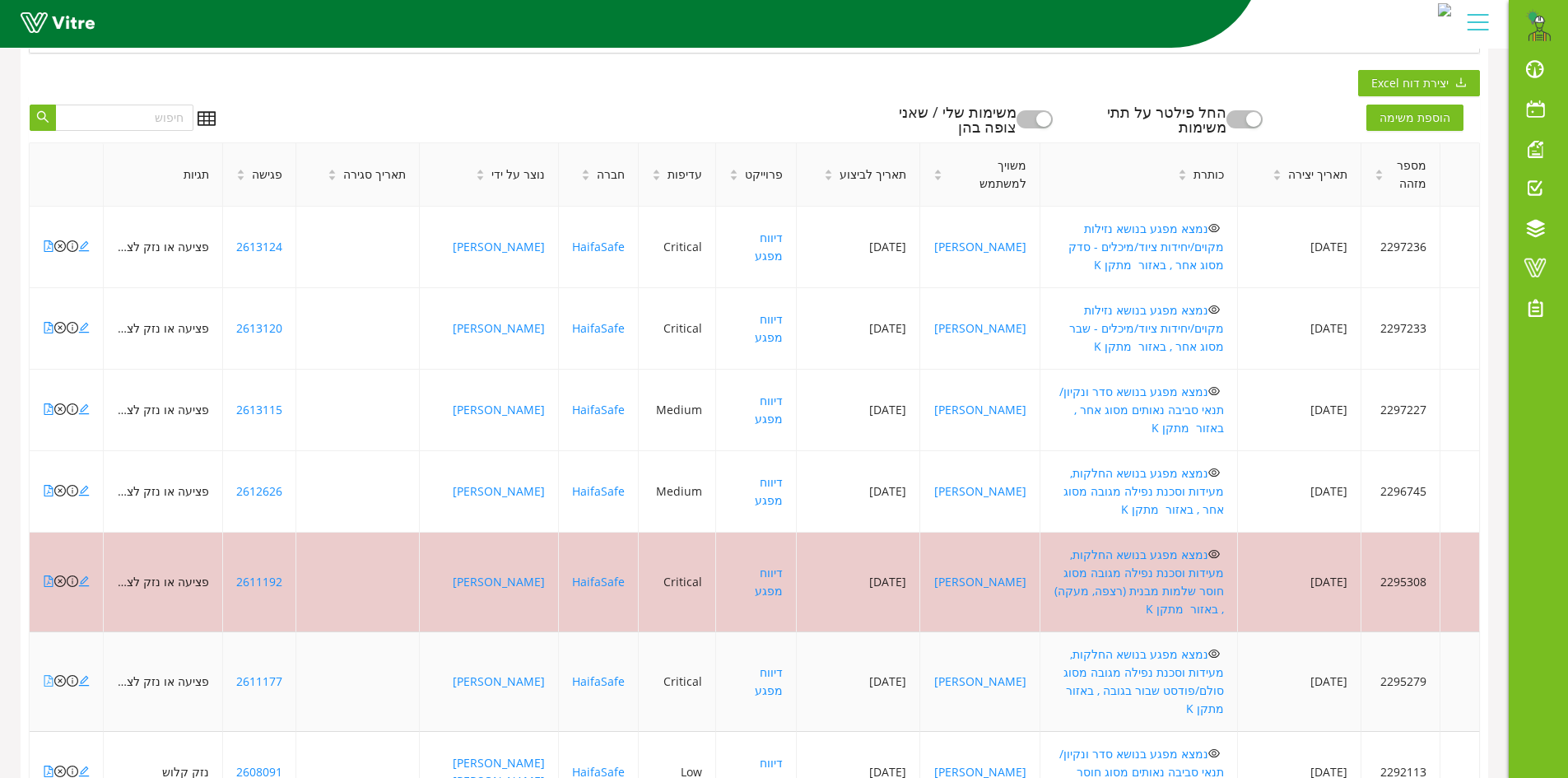
click at [47, 674] on icon "file-pdf" at bounding box center [48, 680] width 12 height 12
click at [62, 674] on icon "close-circle" at bounding box center [60, 680] width 12 height 12
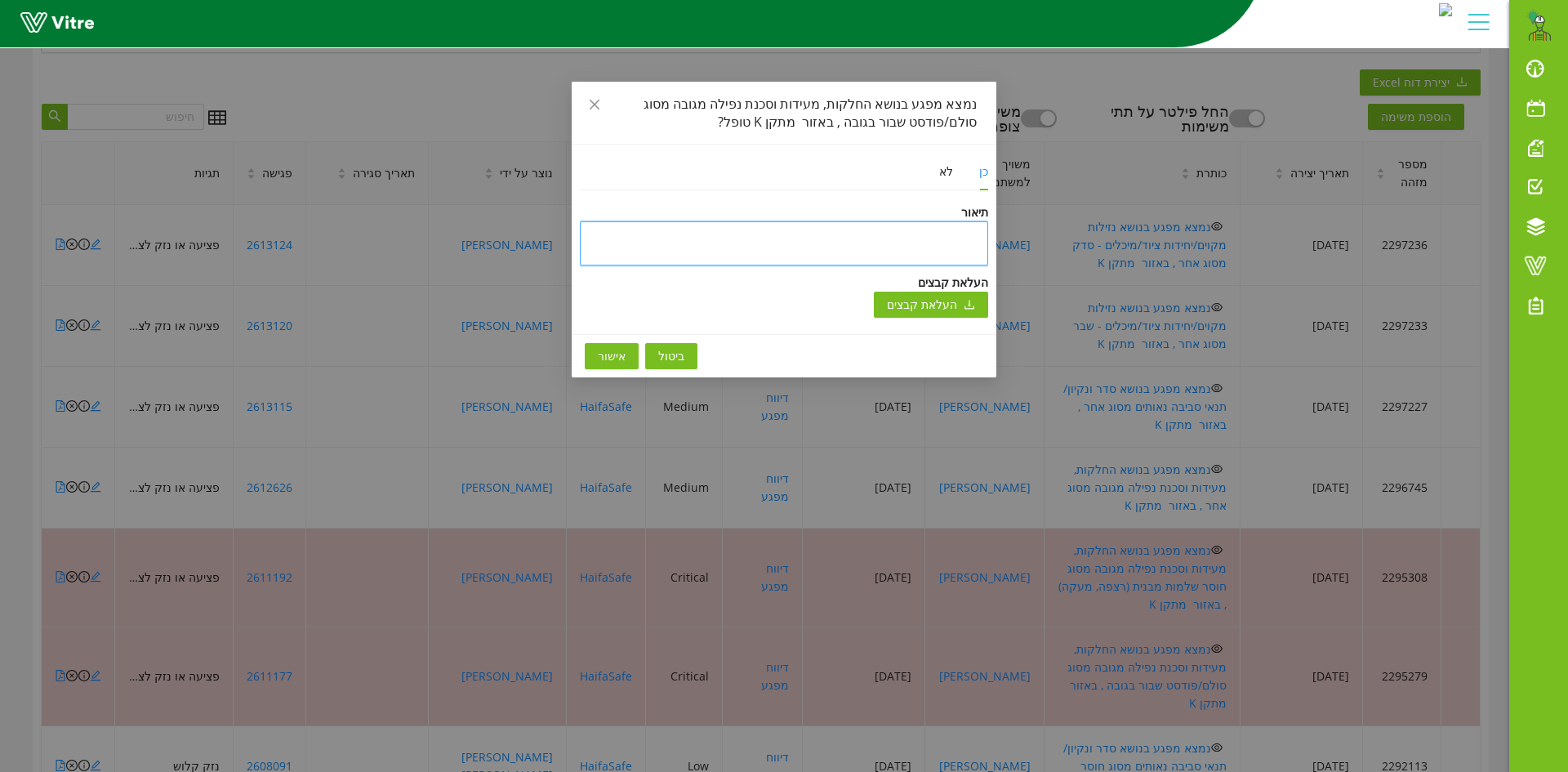
click at [836, 231] on textarea at bounding box center [784, 243] width 409 height 44
type textarea "ט"
type textarea "טו"
type textarea "טופ"
type textarea "טופל"
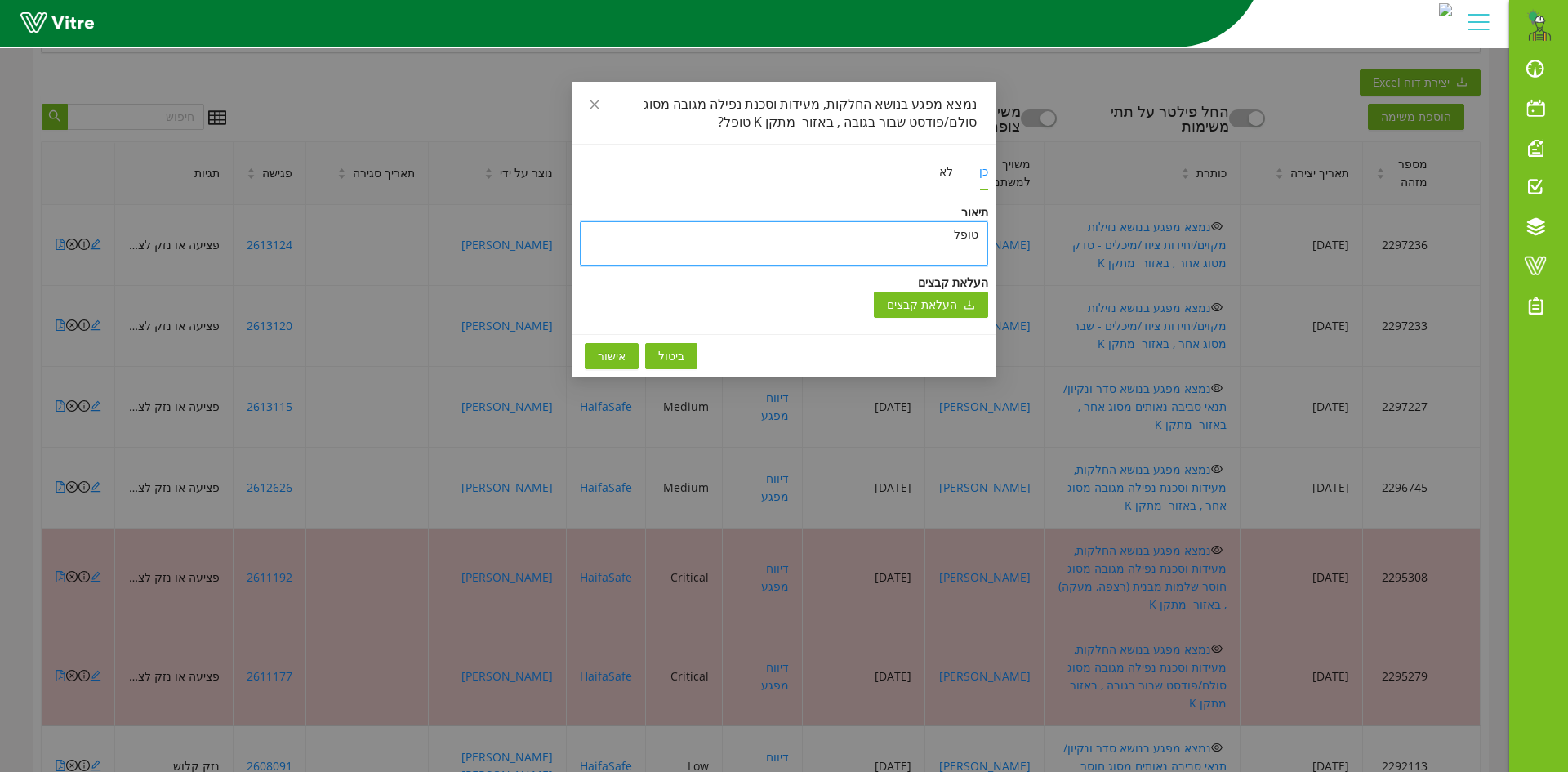
type textarea "טופל"
click at [618, 361] on span "אישור" at bounding box center [611, 356] width 28 height 18
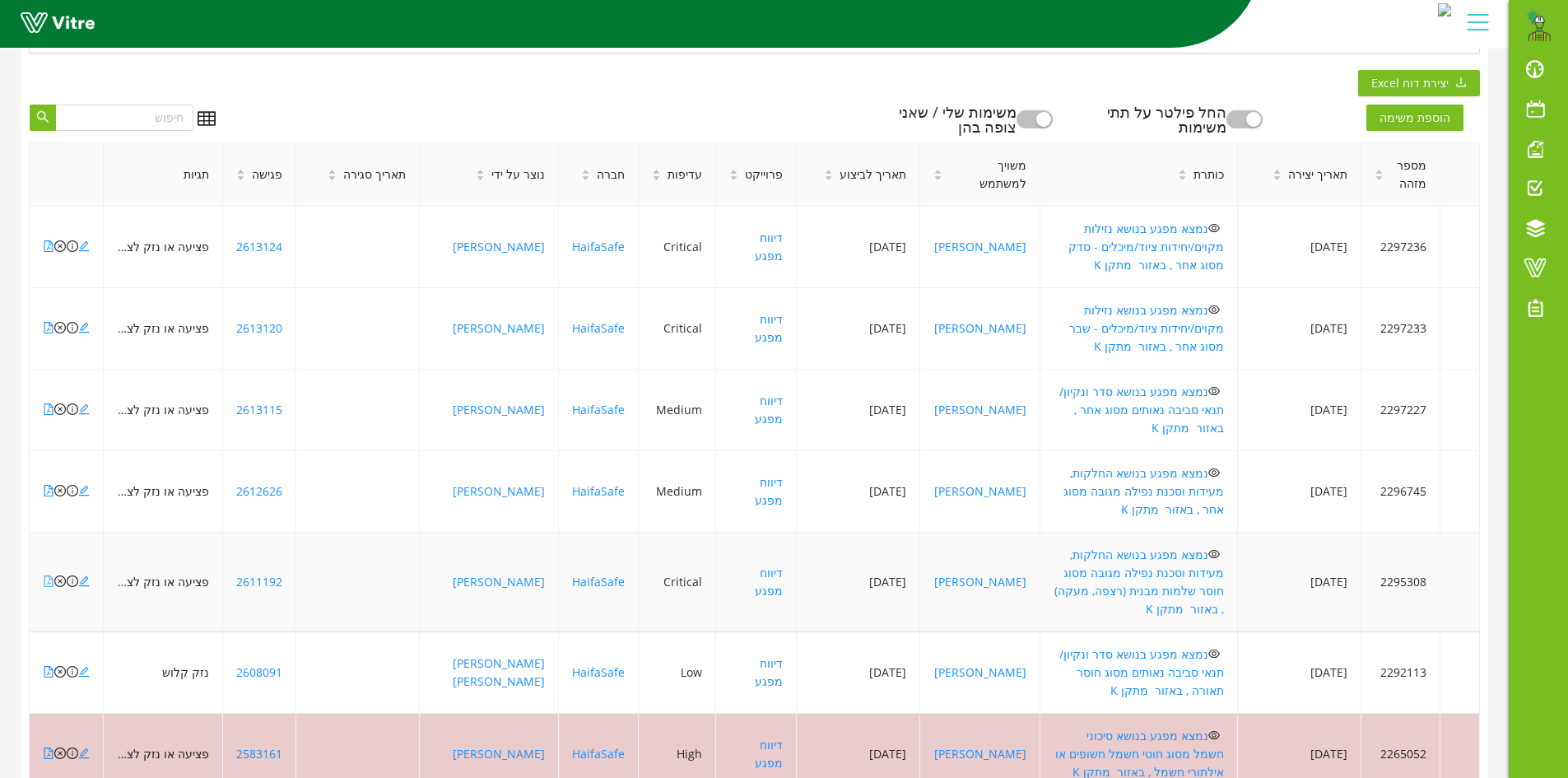
click at [47, 576] on icon "file-pdf" at bounding box center [48, 581] width 12 height 12
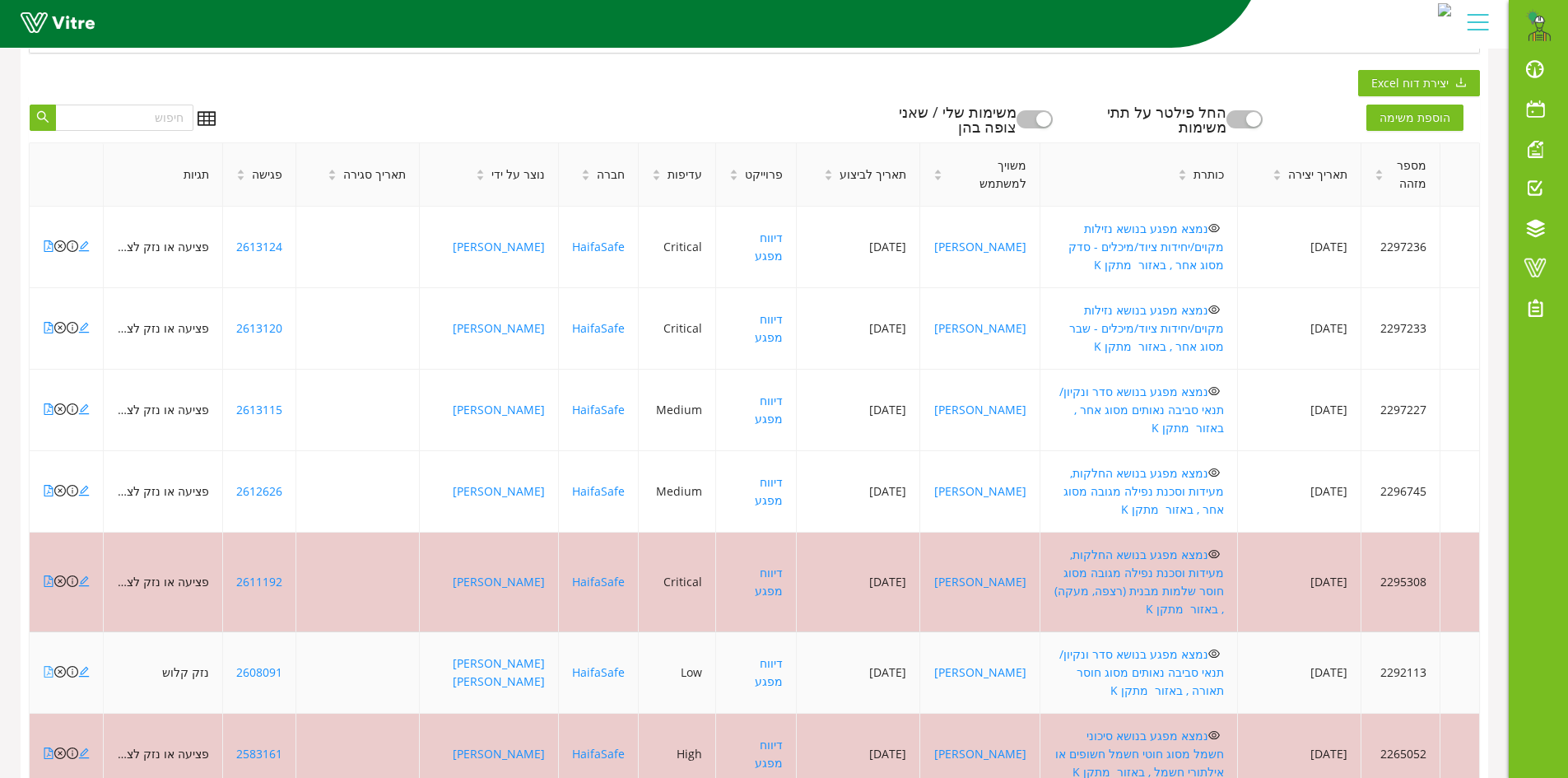
click at [47, 666] on icon "file-pdf" at bounding box center [48, 671] width 12 height 12
